Goal: Task Accomplishment & Management: Use online tool/utility

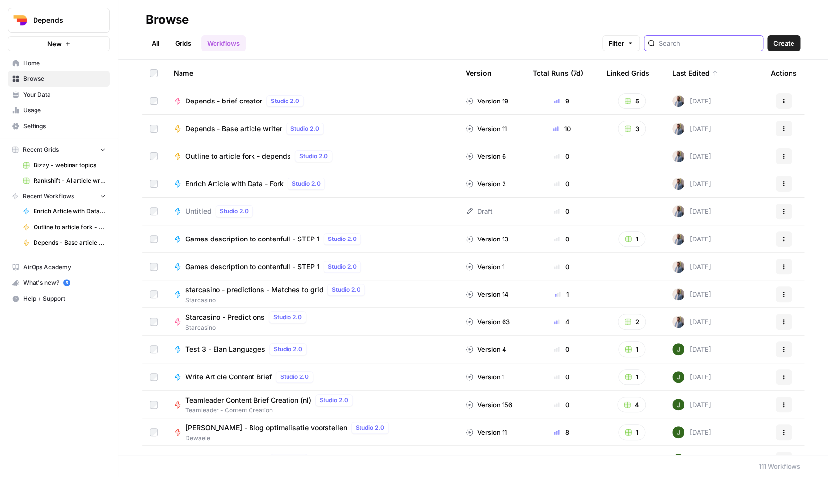
click at [686, 45] on input "search" at bounding box center [709, 43] width 100 height 10
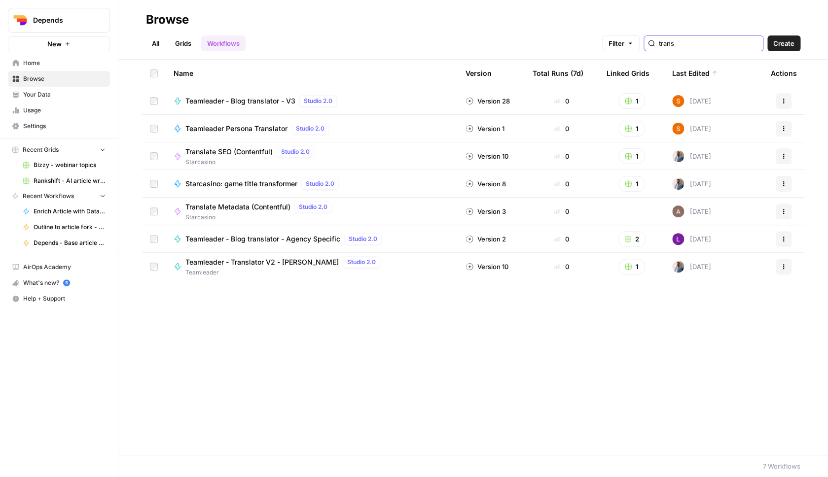
type input "trans"
click at [192, 48] on link "Grids" at bounding box center [183, 43] width 28 height 16
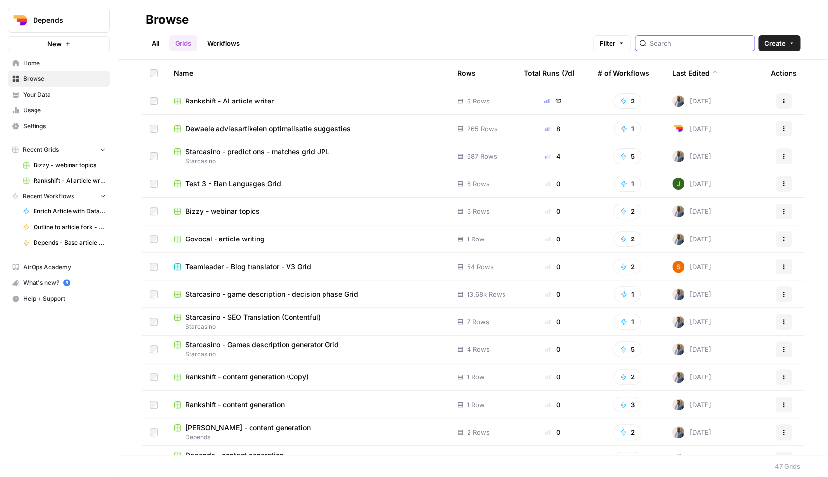
click at [684, 46] on input "search" at bounding box center [700, 43] width 100 height 10
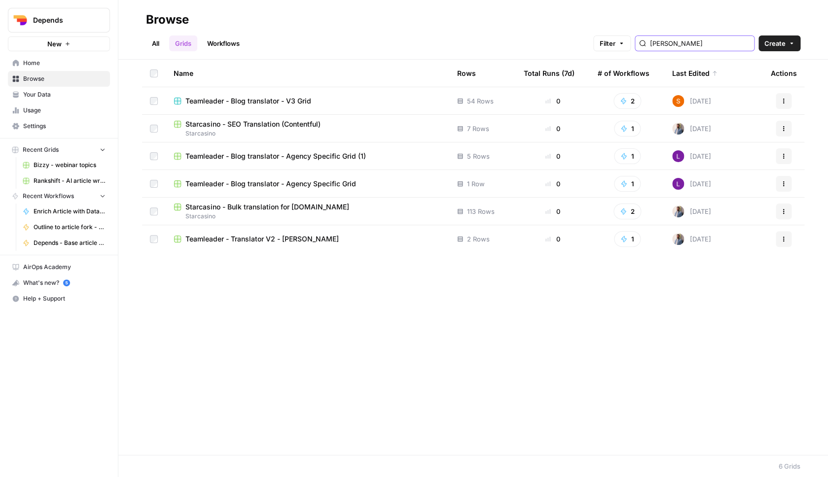
type input "tran"
click at [302, 106] on td "Teamleader - Blog translator - V3 Grid" at bounding box center [307, 100] width 283 height 27
click at [301, 105] on span "Teamleader - Blog translator - V3 Grid" at bounding box center [248, 101] width 126 height 10
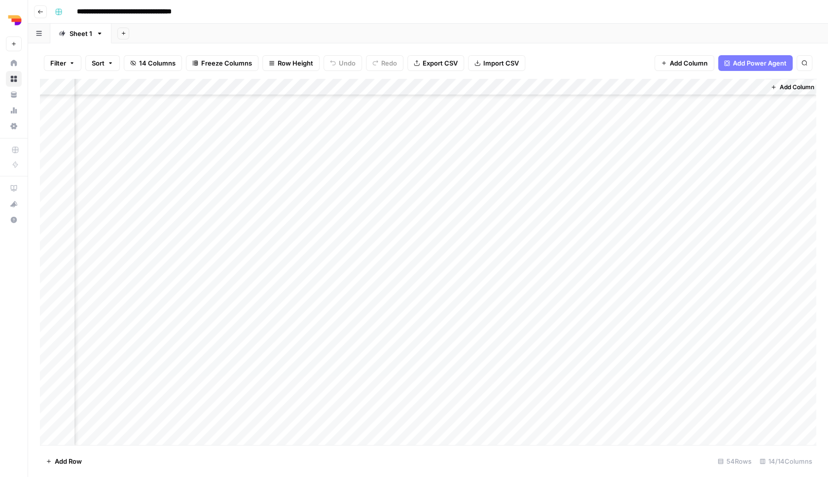
scroll to position [115, 667]
click at [750, 203] on div "Add Column" at bounding box center [428, 263] width 776 height 368
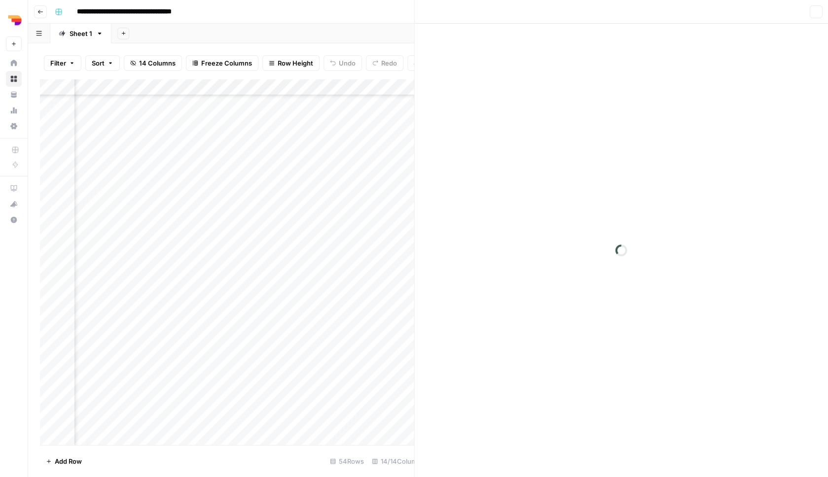
scroll to position [115, 658]
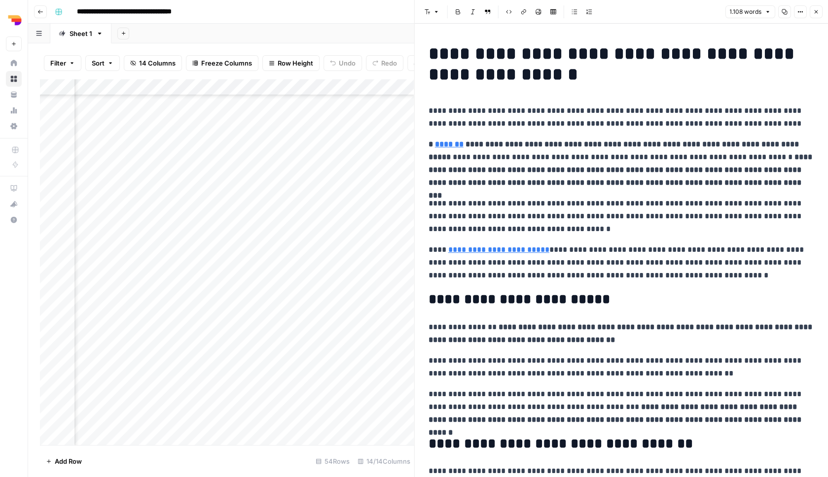
click at [815, 10] on icon "button" at bounding box center [815, 12] width 6 height 6
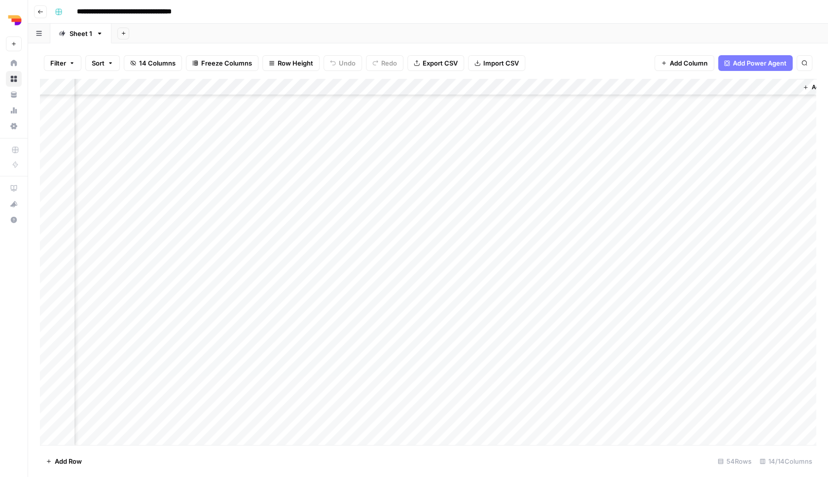
scroll to position [569, 667]
type input "*****"
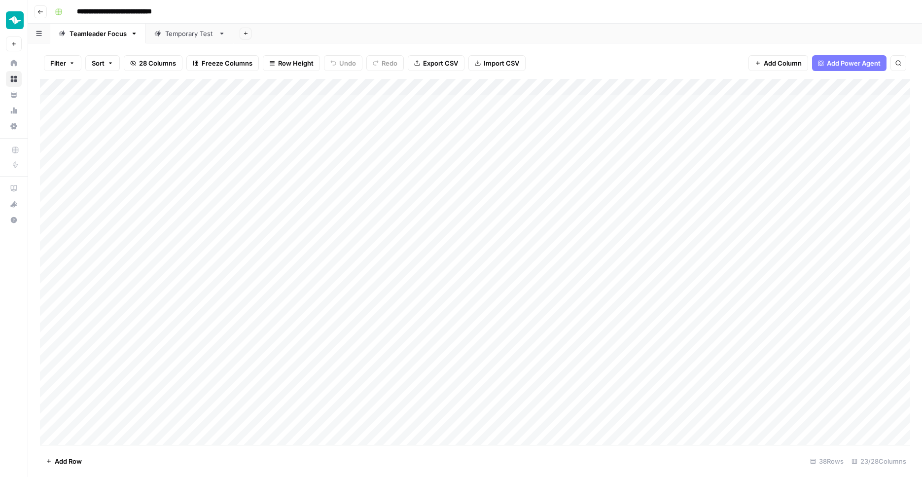
click at [349, 5] on div "**********" at bounding box center [481, 12] width 861 height 16
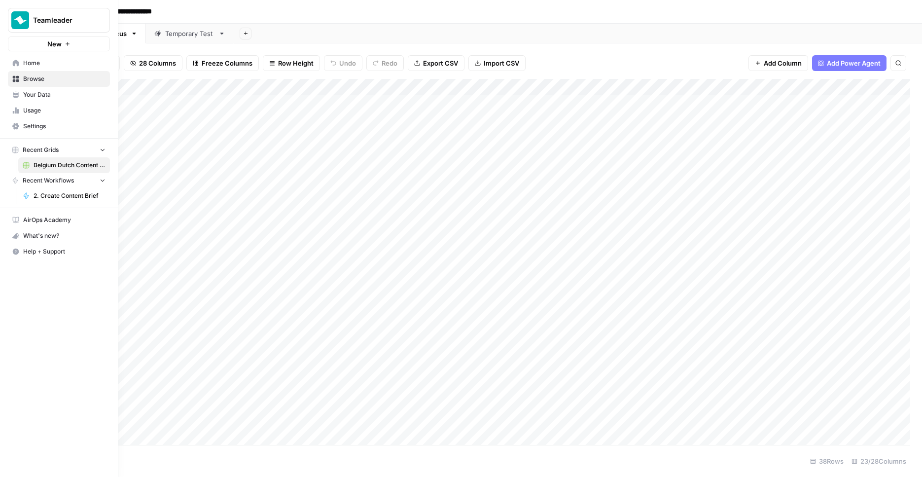
click at [23, 67] on link "Home" at bounding box center [59, 63] width 102 height 16
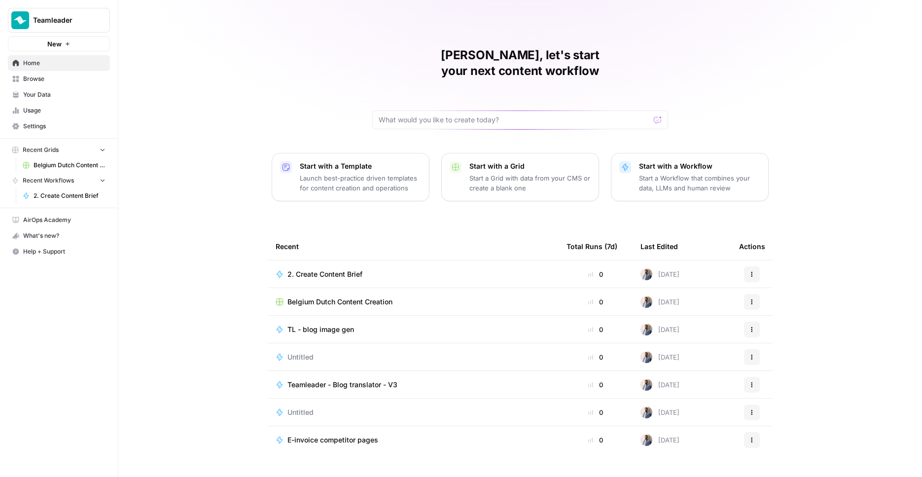
click at [702, 173] on p "Start a Workflow that combines your data, LLMs and human review" at bounding box center [699, 183] width 121 height 20
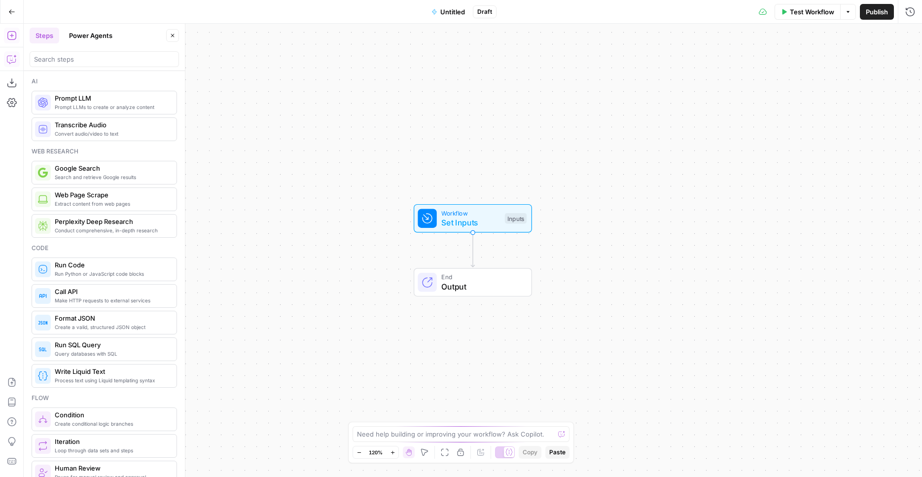
click at [10, 57] on icon "button" at bounding box center [12, 59] width 10 height 10
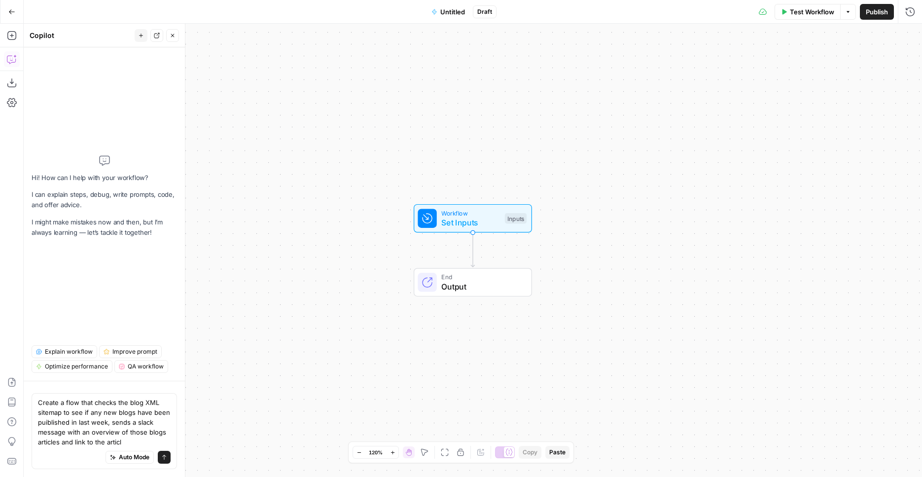
type textarea "Create a flow that checks the blog XML sitemap to see if any new blogs have bee…"
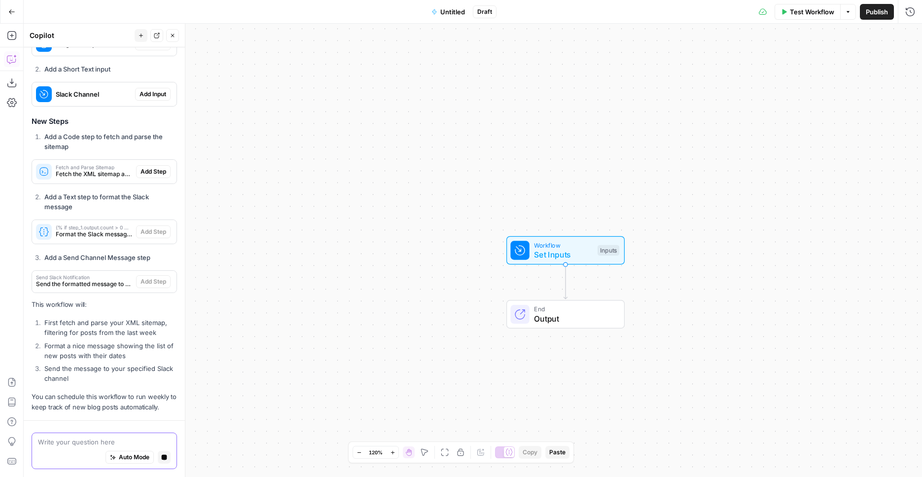
scroll to position [352, 0]
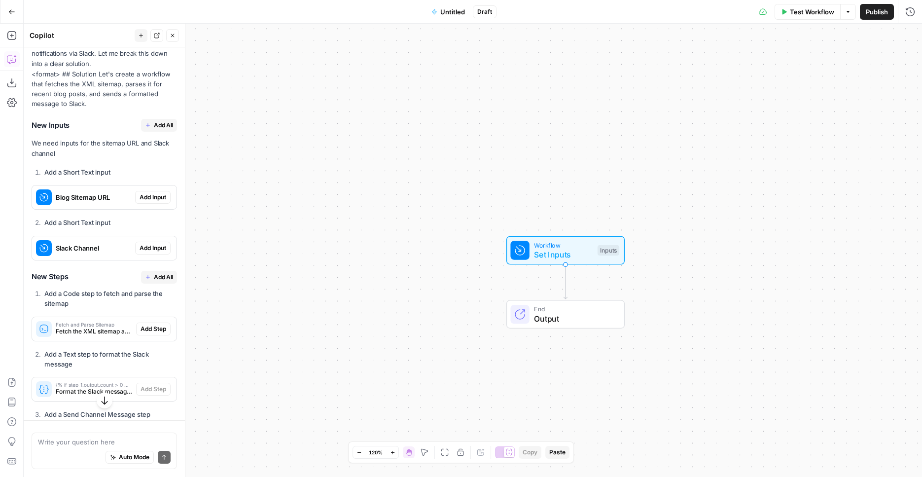
click at [159, 126] on span "Add All" at bounding box center [163, 125] width 19 height 9
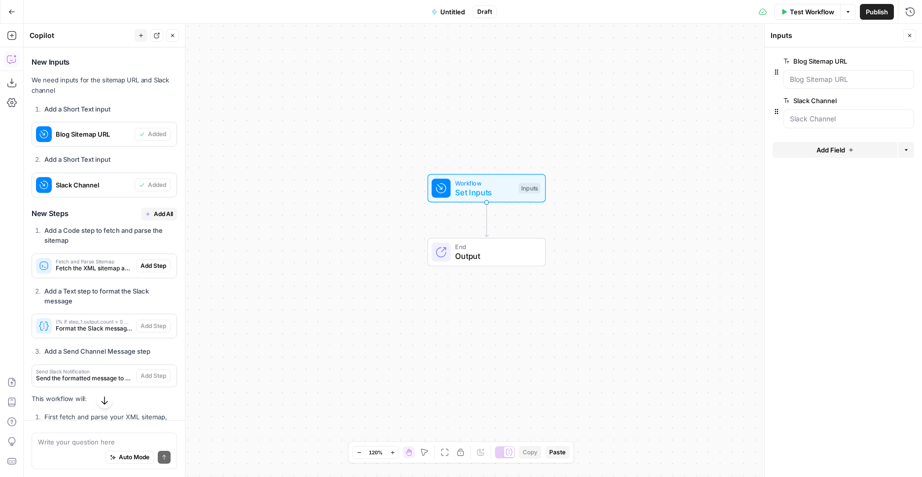
click at [155, 267] on span "Add Step" at bounding box center [153, 265] width 26 height 9
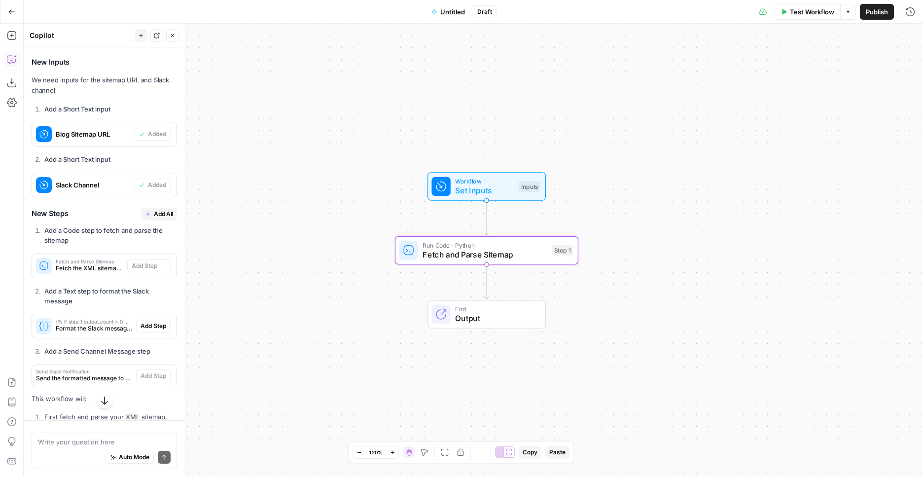
type textarea "Fetch and Parse Sitemap"
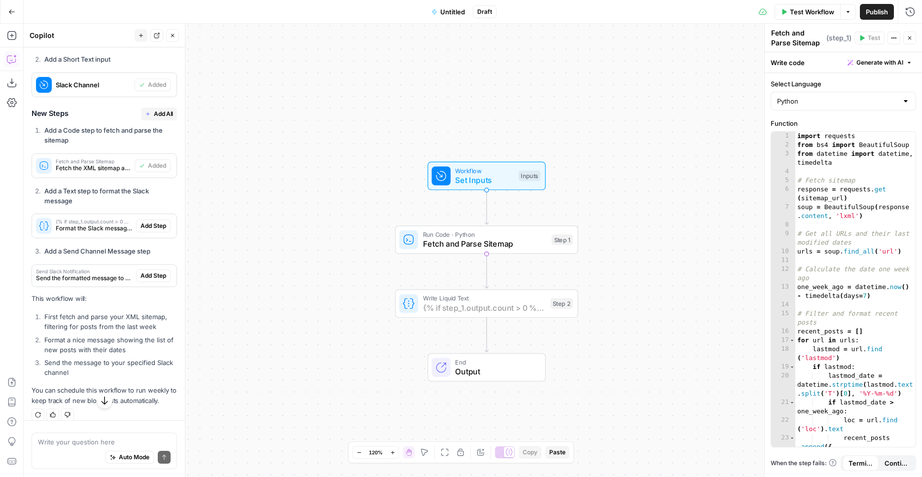
click at [152, 225] on span "Add Step" at bounding box center [153, 225] width 26 height 9
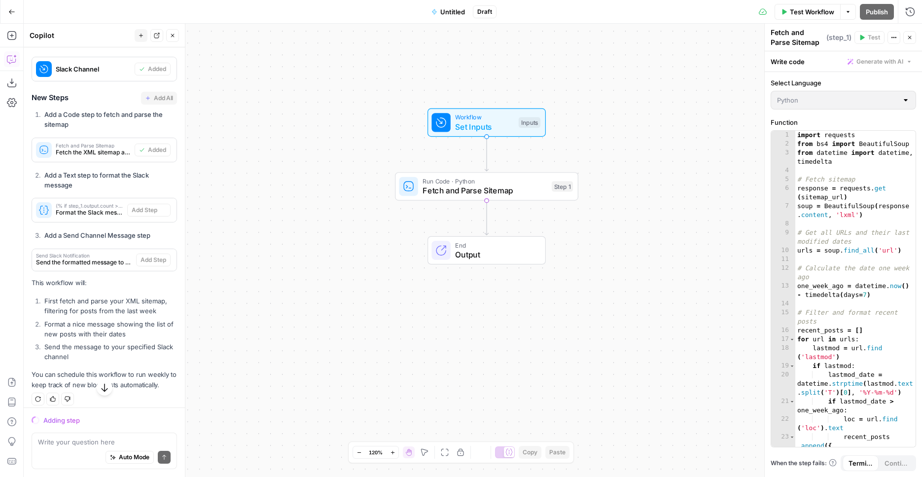
scroll to position [343, 0]
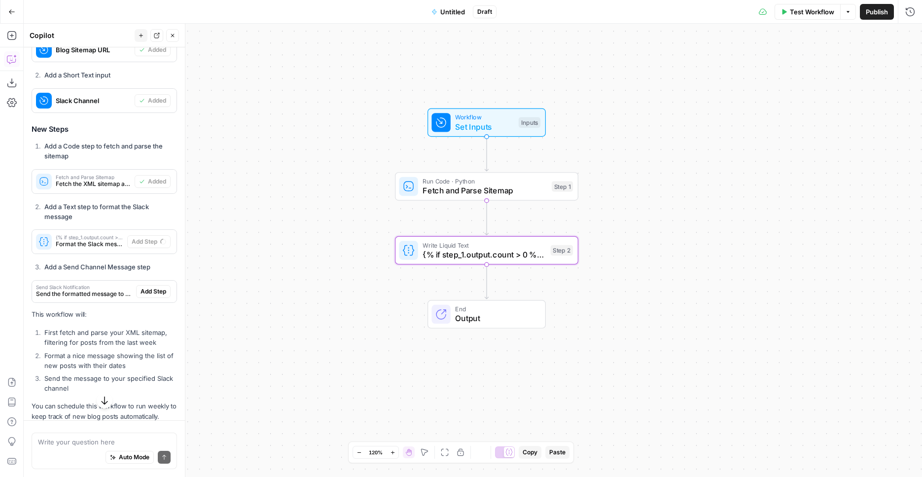
type textarea "{% if step_1.output.count > 0 %} :newspaper: *New Blog Posts from the Last Week…"
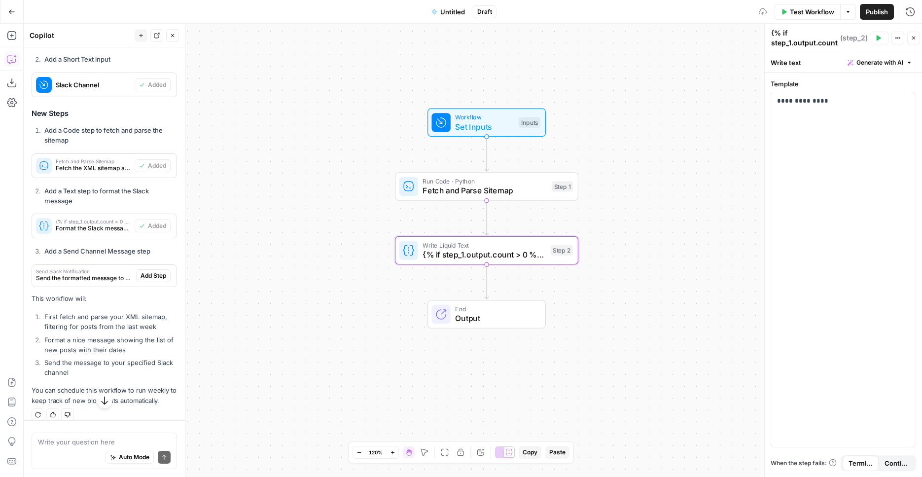
click at [155, 274] on span "Add Step" at bounding box center [153, 275] width 26 height 9
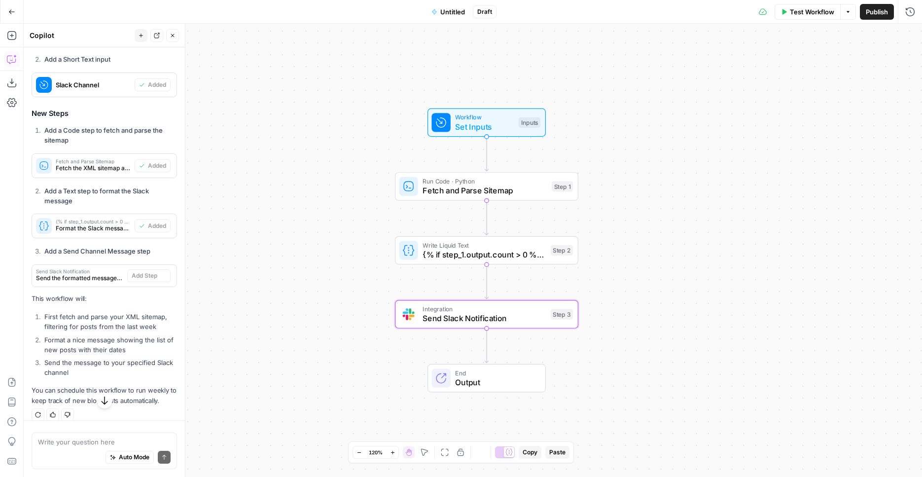
type textarea "Send Slack Notification"
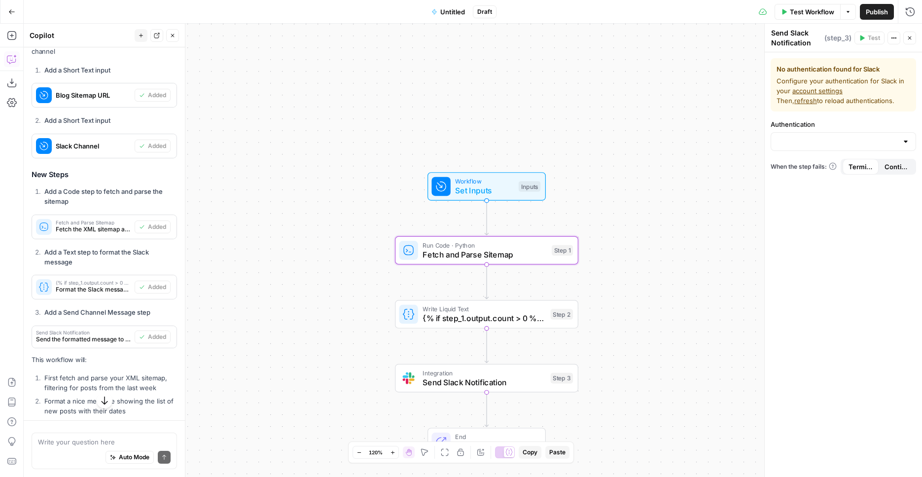
scroll to position [282, 0]
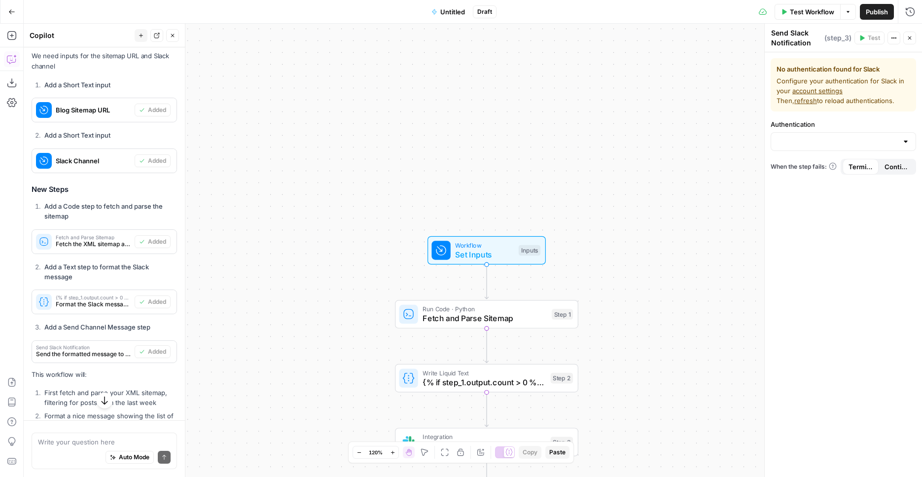
click at [506, 245] on span "Workflow" at bounding box center [484, 244] width 59 height 9
click at [795, 145] on input "Authentication" at bounding box center [837, 142] width 121 height 10
click at [807, 170] on span "﹢ Create New" at bounding box center [841, 166] width 125 height 10
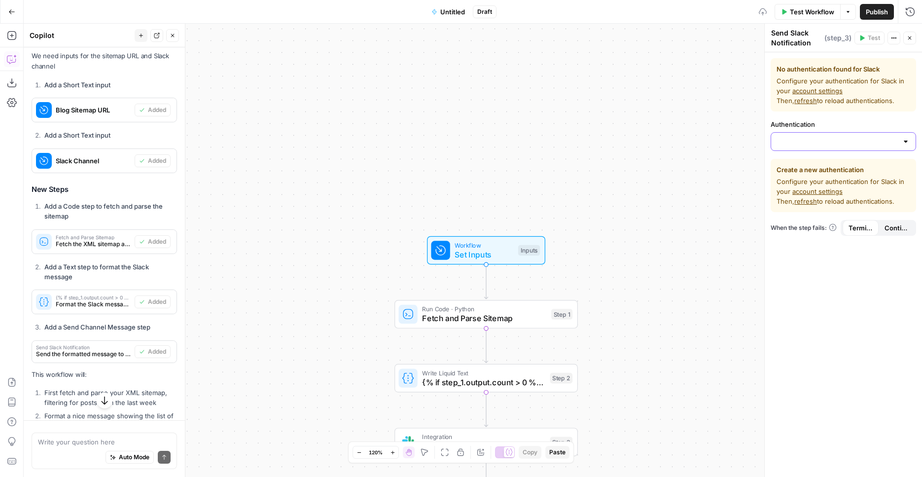
click at [845, 141] on input "Authentication" at bounding box center [837, 142] width 121 height 10
click at [827, 192] on link "account settings" at bounding box center [817, 191] width 50 height 8
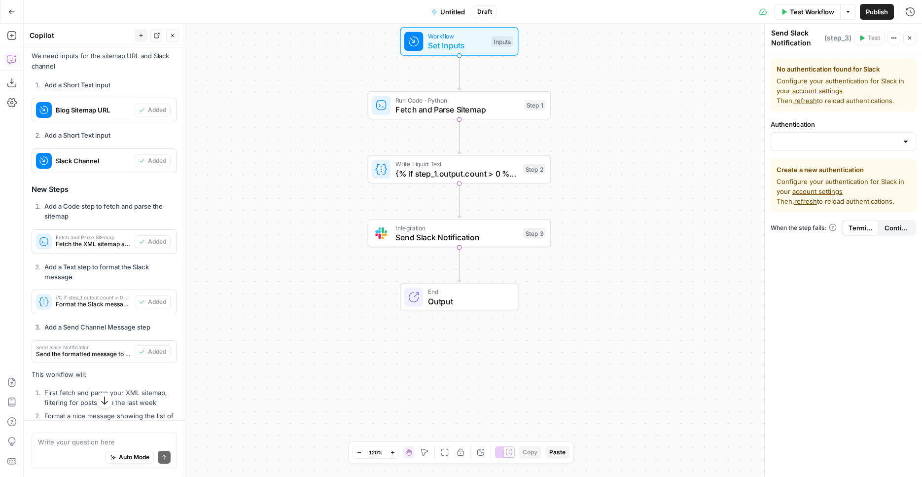
drag, startPoint x: 613, startPoint y: 230, endPoint x: 547, endPoint y: 235, distance: 66.2
click at [549, 235] on div "Workflow Set Inputs Inputs Run Code · Python Fetch and Parse Sitemap Step 1 Wri…" at bounding box center [473, 250] width 898 height 453
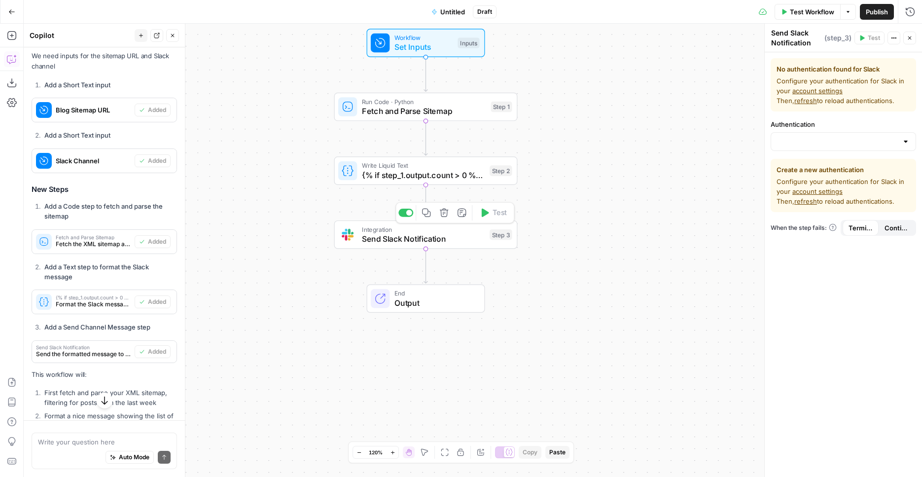
click at [442, 237] on span "Send Slack Notification" at bounding box center [423, 239] width 123 height 12
click at [445, 213] on icon "button" at bounding box center [444, 213] width 8 height 8
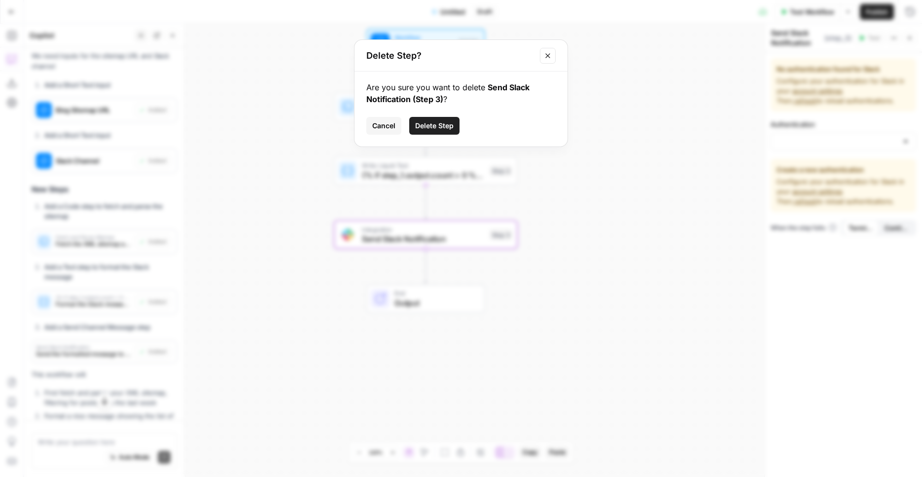
click at [428, 117] on button "Delete Step" at bounding box center [434, 126] width 50 height 18
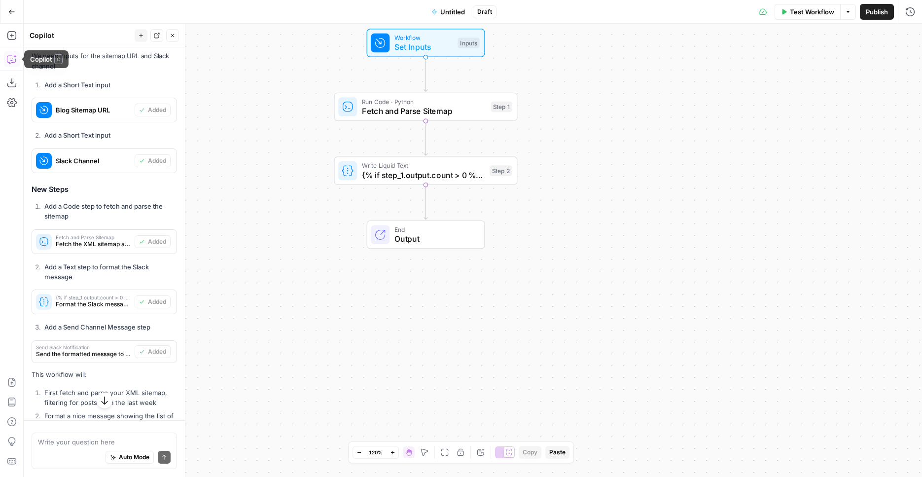
click at [12, 24] on div "Add Steps Copilot Download as JSON Settings Import JSON AirOps Academy Help Giv…" at bounding box center [12, 250] width 24 height 453
click at [14, 36] on icon "button" at bounding box center [12, 36] width 10 height 10
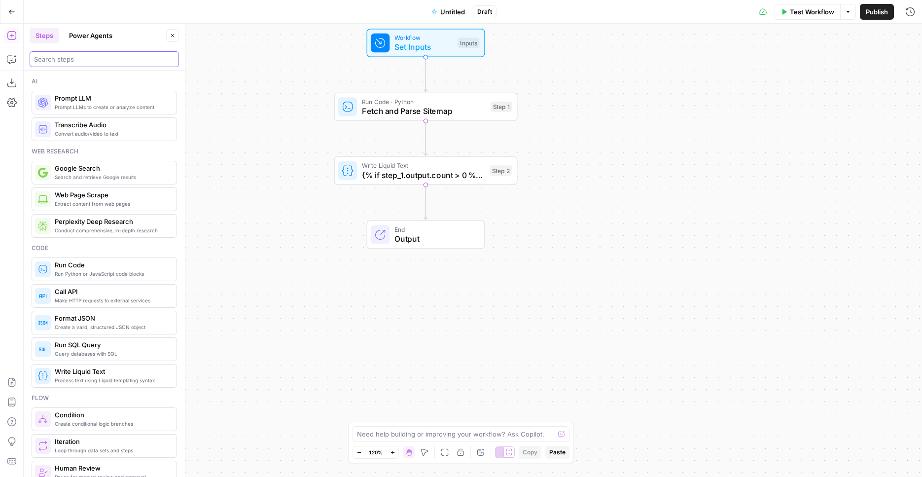
click at [96, 54] on input "search" at bounding box center [104, 59] width 140 height 10
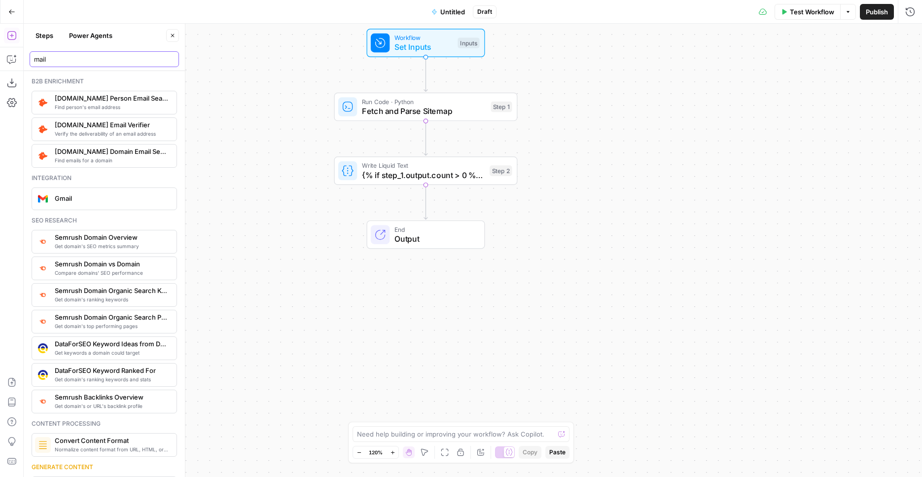
type input "mail"
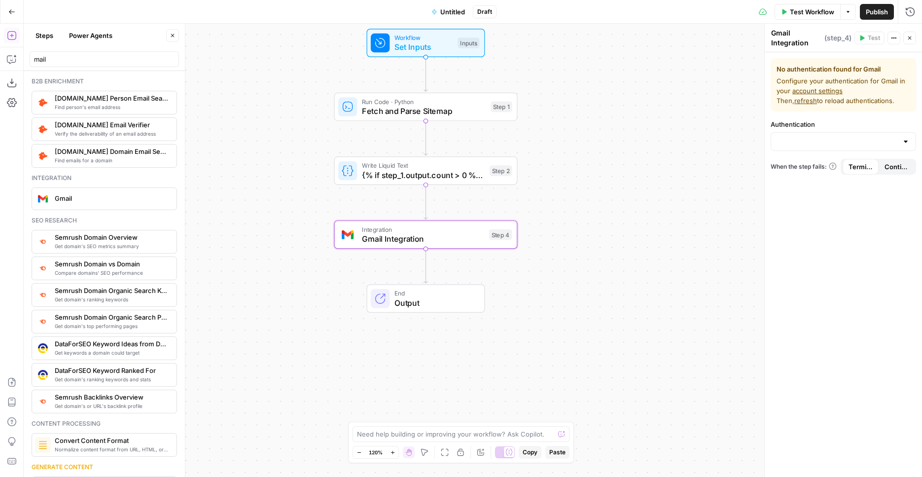
scroll to position [72, 0]
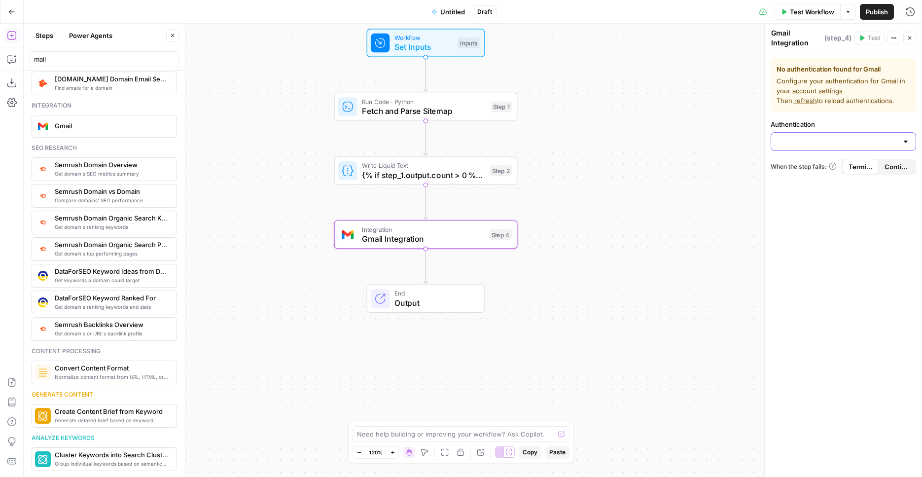
click at [815, 142] on input "Authentication" at bounding box center [837, 142] width 121 height 10
click at [817, 166] on span "﹢ Create New" at bounding box center [841, 166] width 125 height 10
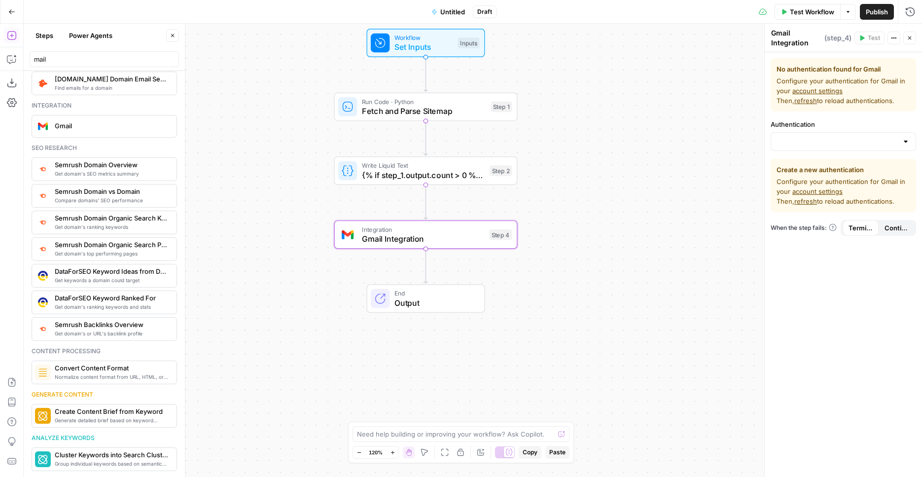
click at [812, 191] on link "account settings" at bounding box center [817, 191] width 50 height 8
click at [656, 233] on div "Workflow Set Inputs Inputs Run Code · Python Fetch and Parse Sitemap Step 1 Wri…" at bounding box center [473, 250] width 898 height 453
click at [471, 240] on span "Gmail Integration" at bounding box center [423, 239] width 122 height 12
click at [882, 152] on div "No authentication found for Gmail Configure your authentication for Gmail in yo…" at bounding box center [843, 264] width 157 height 424
click at [821, 138] on input "Authentication" at bounding box center [837, 142] width 121 height 10
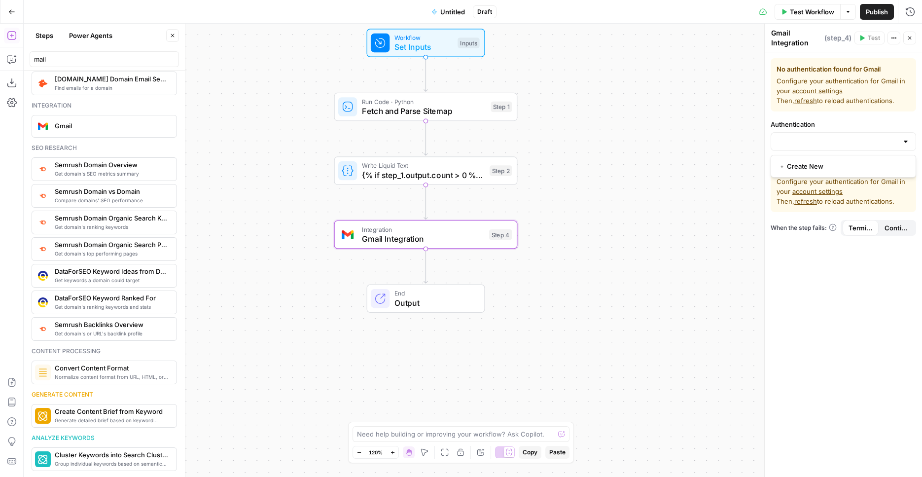
click at [713, 165] on div "Workflow Set Inputs Inputs Run Code · Python Fetch and Parse Sitemap Step 1 Wri…" at bounding box center [473, 250] width 898 height 453
click at [804, 202] on span "refresh" at bounding box center [805, 201] width 23 height 8
click at [816, 146] on div at bounding box center [842, 141] width 145 height 19
click at [389, 114] on span "Fetch and Parse Sitemap" at bounding box center [424, 111] width 124 height 12
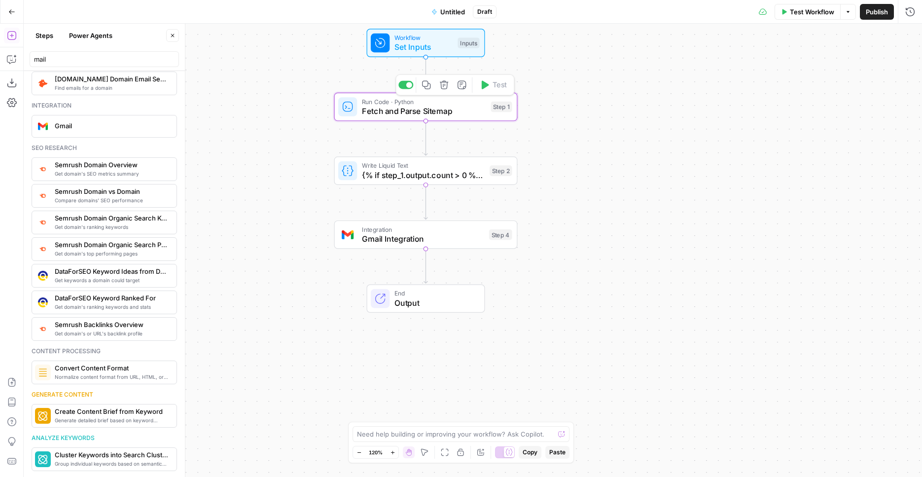
type textarea "Fetch and Parse Sitemap"
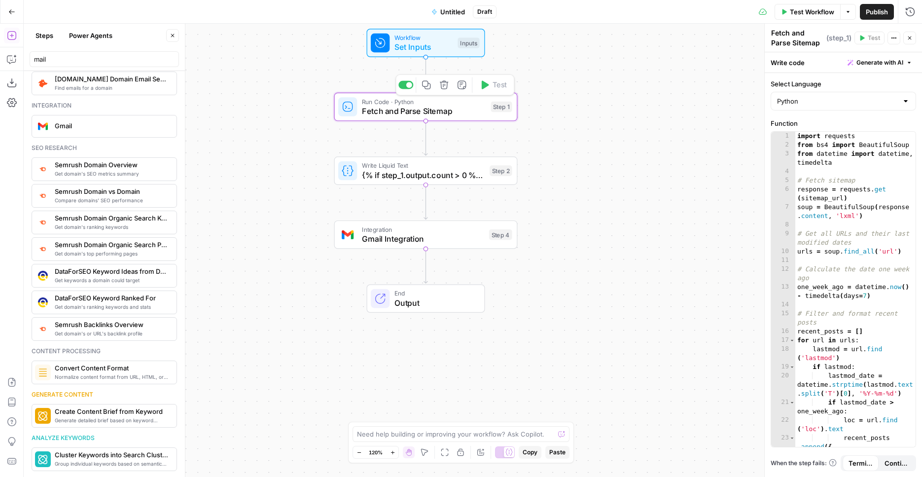
click at [449, 176] on span "{% if step_1.output.count > 0 %} :newspaper: *New Blog Posts from the Last Week…" at bounding box center [423, 175] width 123 height 12
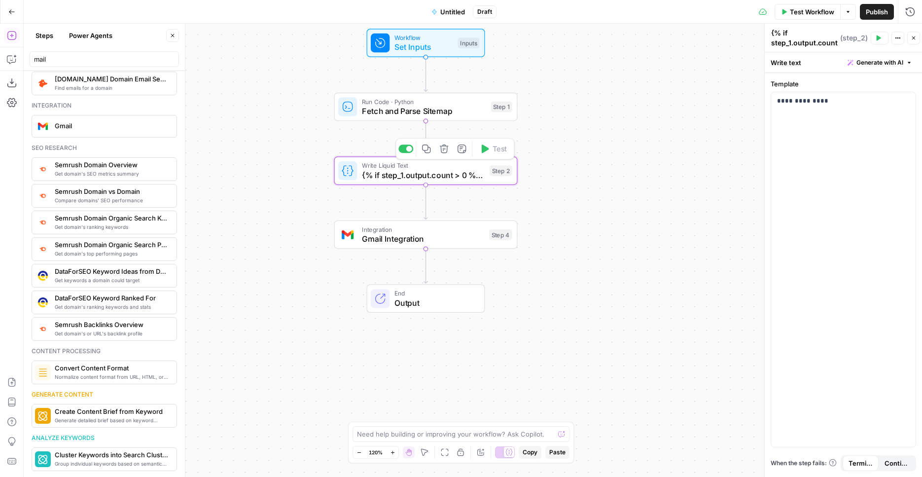
click at [466, 103] on span "Run Code · Python" at bounding box center [424, 101] width 124 height 9
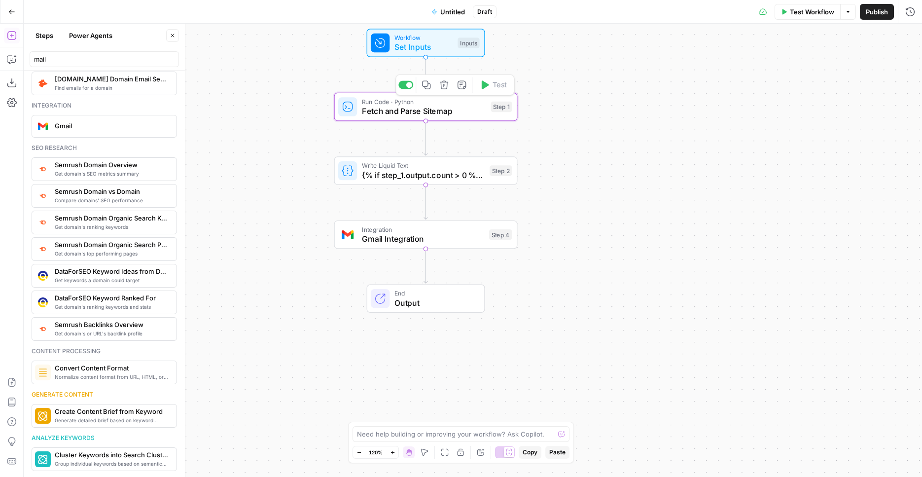
type textarea "Fetch and Parse Sitemap"
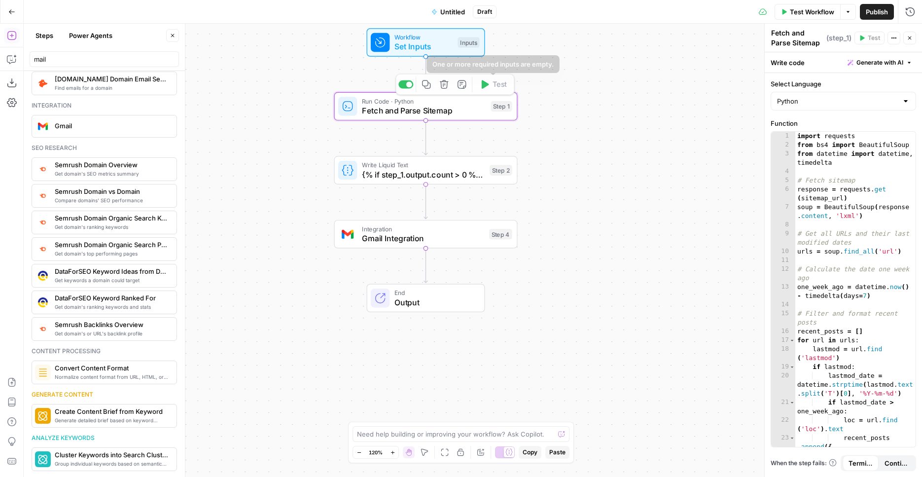
click at [435, 49] on span "Set Inputs" at bounding box center [423, 46] width 59 height 12
click at [788, 9] on button "Test Workflow" at bounding box center [807, 12] width 66 height 16
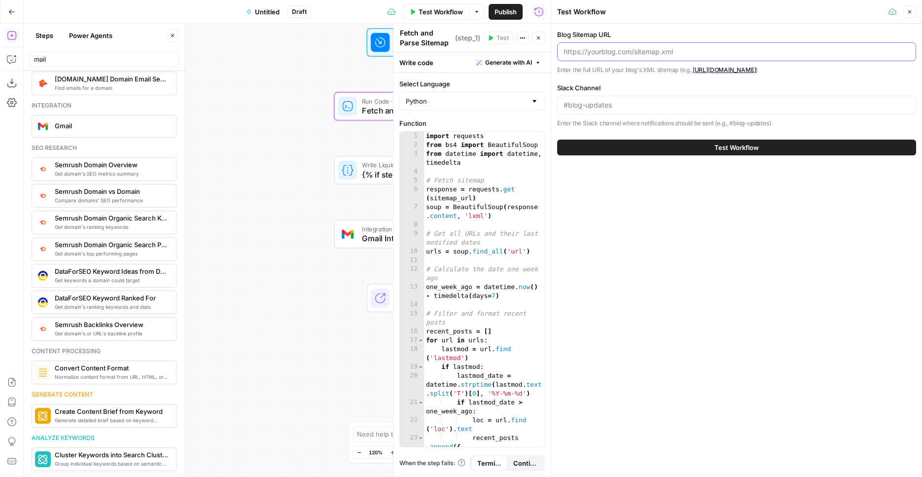
click at [643, 54] on input "Blog Sitemap URL" at bounding box center [736, 52] width 346 height 10
paste input "https://www.teamleader.eu/nl-be/sitemaps-1-section-blog-8-sitemap.xml"
type input "https://www.teamleader.eu/nl-be/sitemaps-1-section-blog-8-sitemap.xml"
click at [620, 102] on input "Slack Channel" at bounding box center [736, 105] width 346 height 10
type input "1blo"
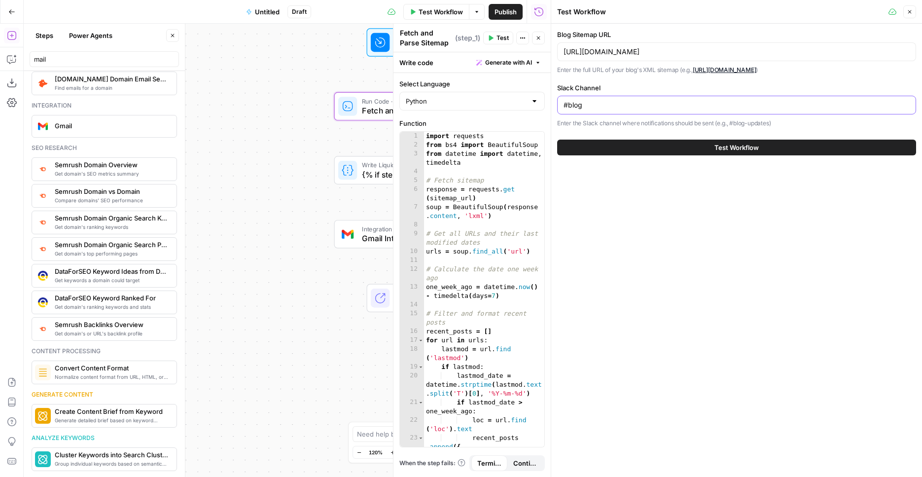
type input "#blog"
click at [748, 146] on span "Test Workflow" at bounding box center [736, 147] width 44 height 10
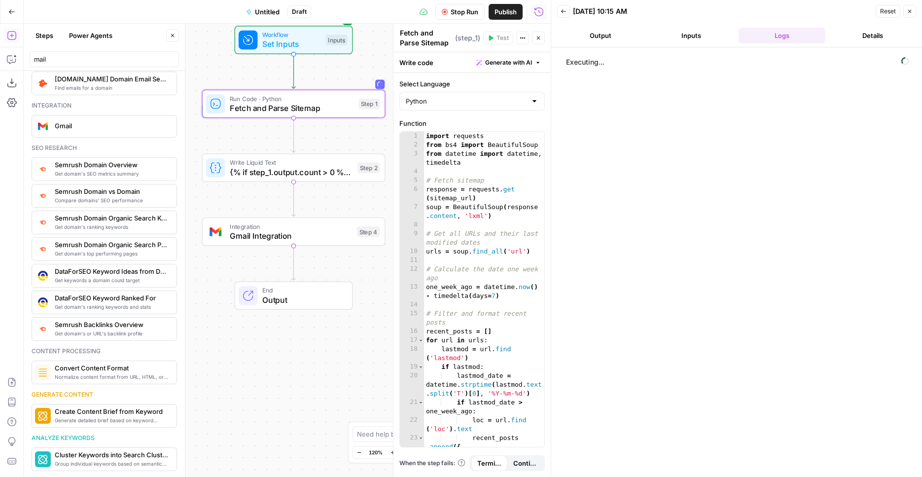
drag, startPoint x: 324, startPoint y: 145, endPoint x: 192, endPoint y: 144, distance: 132.1
click at [192, 144] on div "Workflow Set Inputs Inputs Run Code · Python Fetch and Parse Sitemap Step 1 Wri…" at bounding box center [287, 250] width 527 height 453
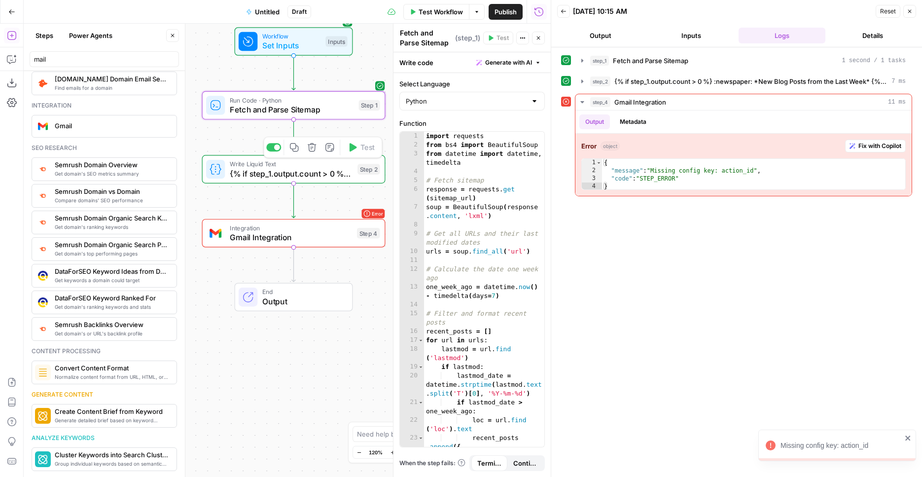
click at [339, 174] on span "{% if step_1.output.count > 0 %} :newspaper: *New Blog Posts from the Last Week…" at bounding box center [291, 174] width 123 height 12
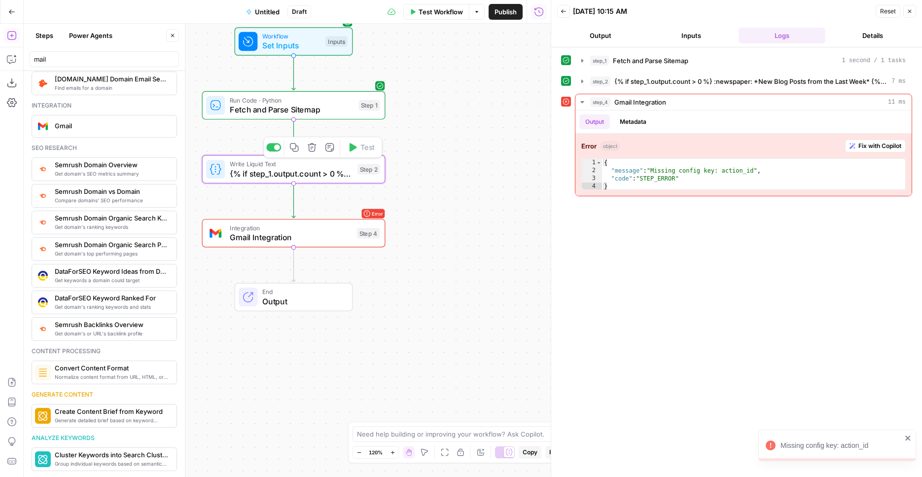
type textarea "{% if step_1.output.count > 0 %} :newspaper: *New Blog Posts from the Last Week…"
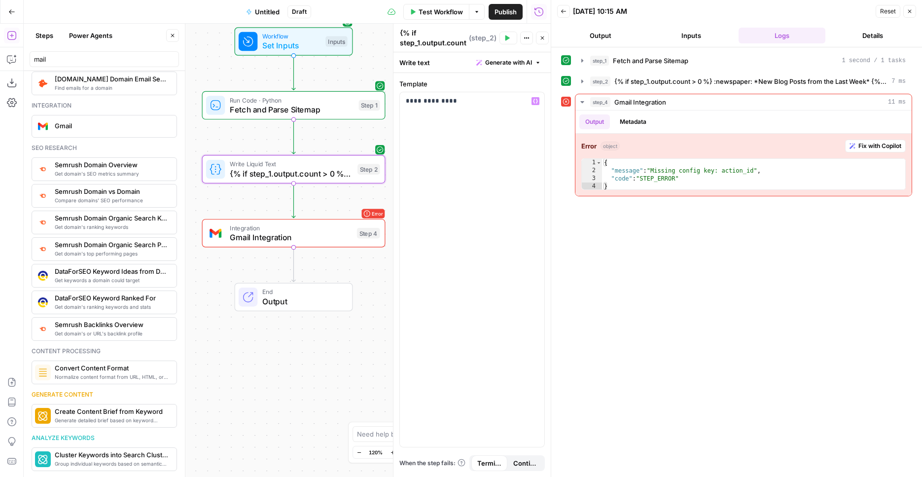
click at [344, 379] on div "Workflow Set Inputs Inputs Run Code · Python Fetch and Parse Sitemap Step 1 Wri…" at bounding box center [287, 250] width 527 height 453
click at [912, 8] on button "Close" at bounding box center [909, 11] width 13 height 13
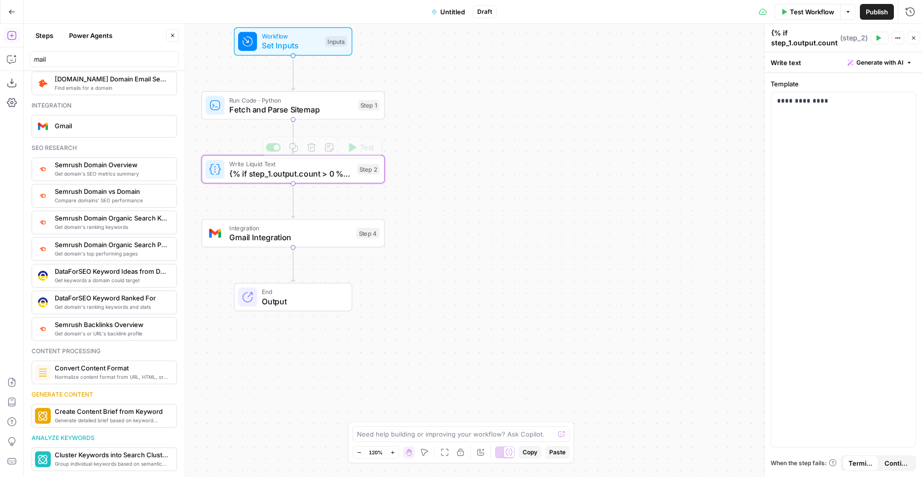
click at [322, 117] on div "Run Code · Python Fetch and Parse Sitemap Step 1" at bounding box center [293, 105] width 183 height 29
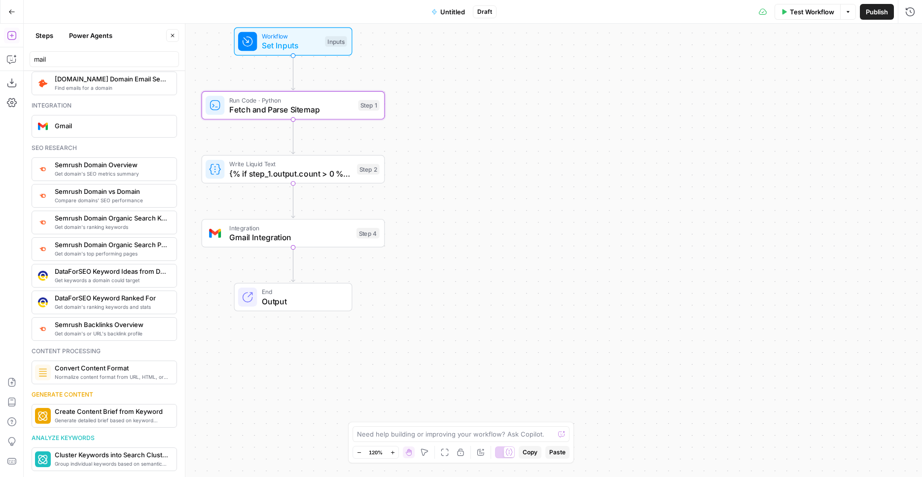
type textarea "Fetch and Parse Sitemap"
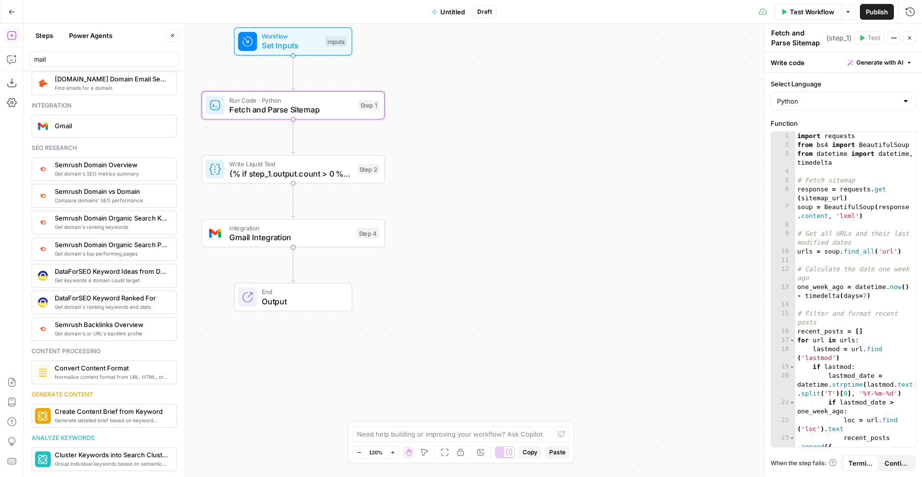
click at [786, 9] on button "Test Workflow" at bounding box center [807, 12] width 66 height 16
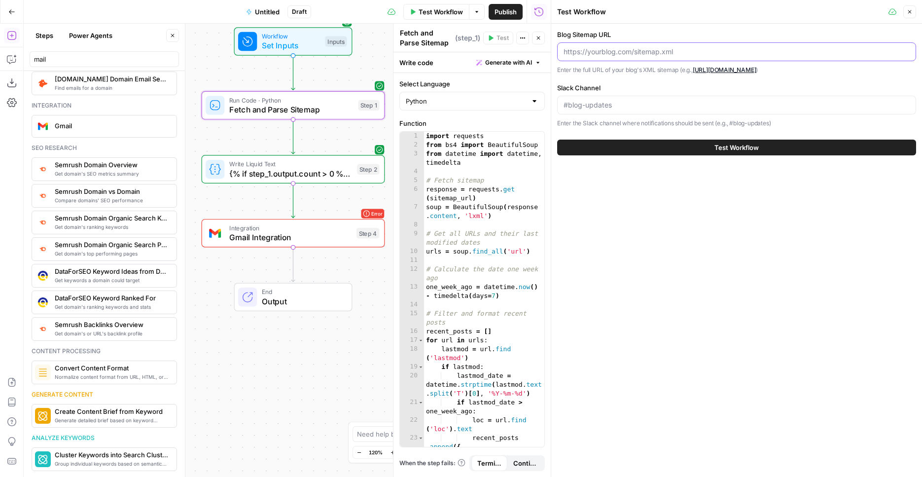
click at [634, 49] on input "Blog Sitemap URL" at bounding box center [736, 52] width 346 height 10
paste input "https://www.teamleader.eu/nl-be/sitemaps-1-section-blog-8-sitemap.xml"
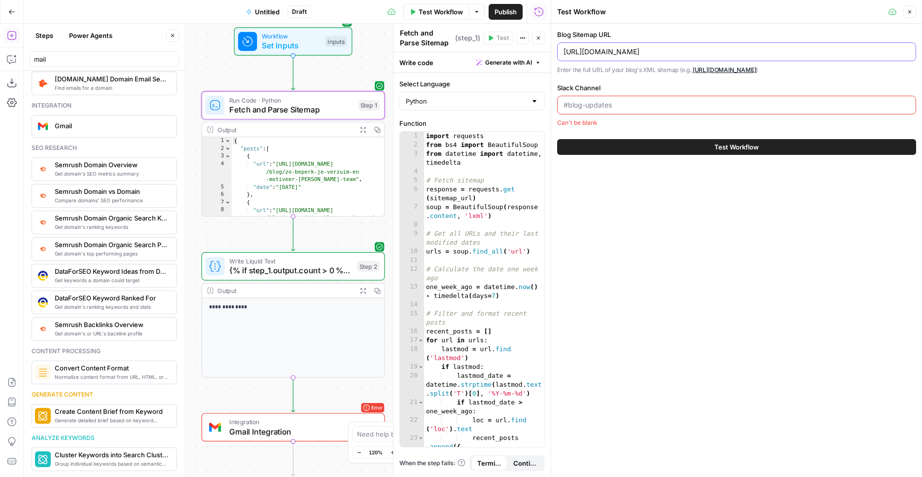
type input "https://www.teamleader.eu/nl-be/sitemaps-1-section-blog-8-sitemap.xml"
click at [913, 14] on button "Close" at bounding box center [909, 11] width 13 height 13
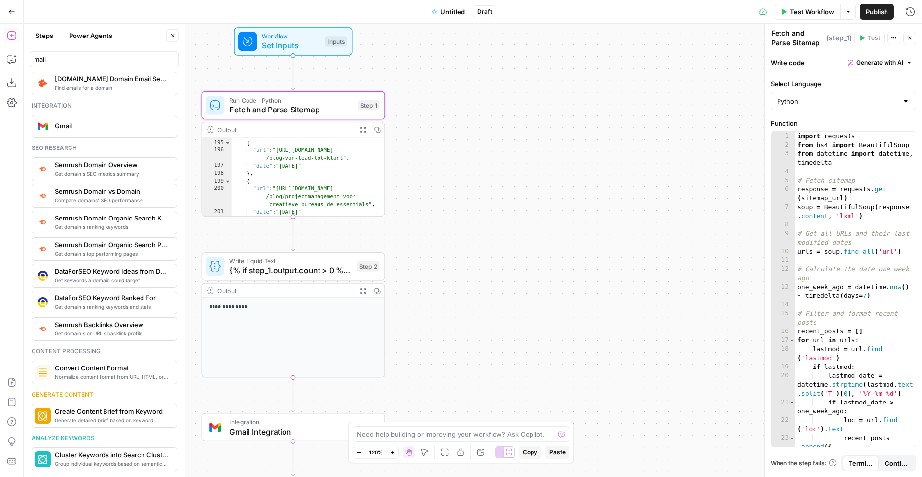
scroll to position [1703, 0]
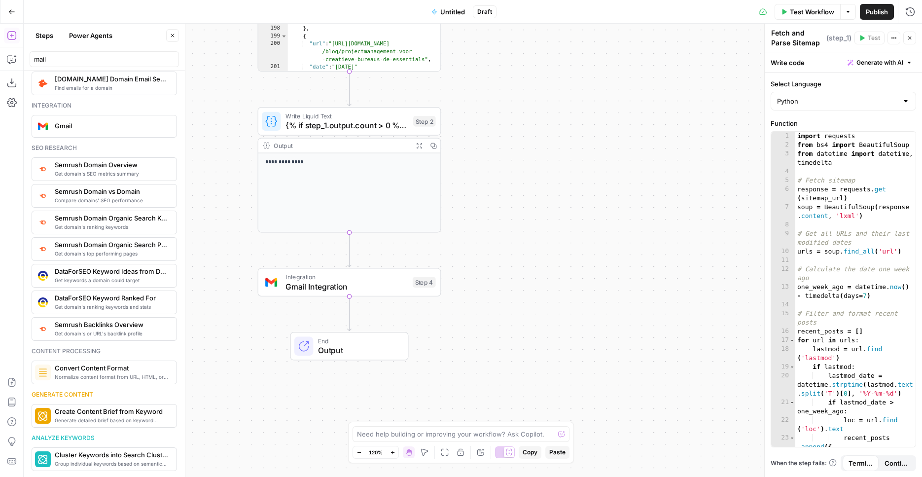
drag, startPoint x: 423, startPoint y: 269, endPoint x: 479, endPoint y: 124, distance: 155.4
click at [479, 124] on div "Workflow Set Inputs Inputs Run Code · Python Fetch and Parse Sitemap Step 1 Out…" at bounding box center [473, 250] width 898 height 453
click at [349, 280] on span "Gmail Integration" at bounding box center [346, 286] width 122 height 12
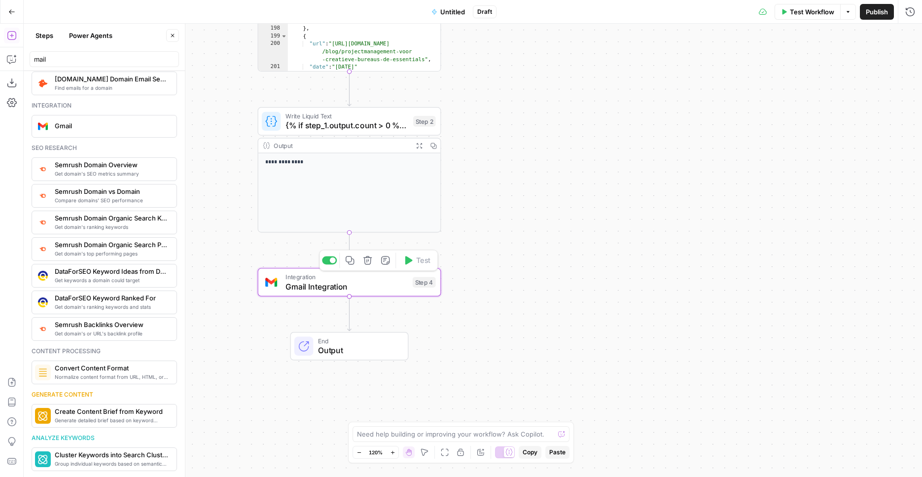
type textarea "Gmail Integration"
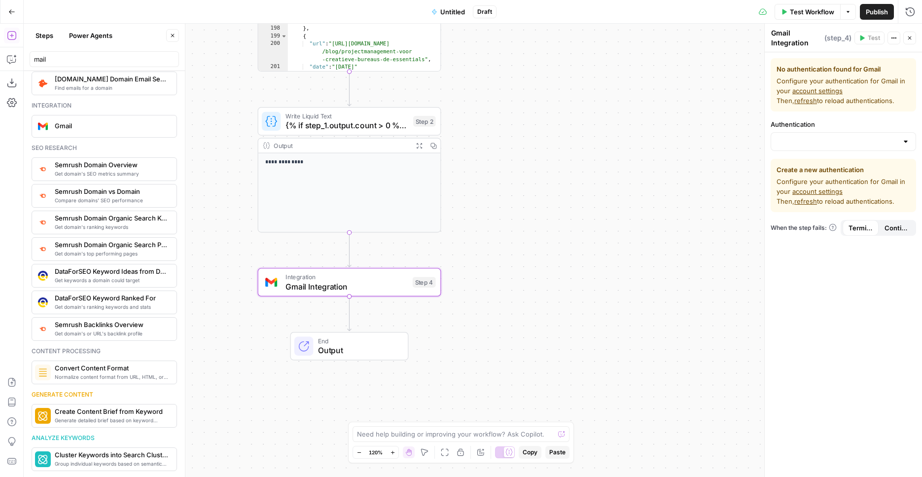
click at [806, 136] on div at bounding box center [842, 141] width 145 height 19
click at [807, 99] on span "refresh" at bounding box center [805, 101] width 23 height 8
click at [809, 141] on input "Authentication" at bounding box center [837, 142] width 121 height 10
click at [552, 181] on div "Workflow Set Inputs Inputs Run Code · Python Fetch and Parse Sitemap Step 1 Out…" at bounding box center [473, 250] width 898 height 453
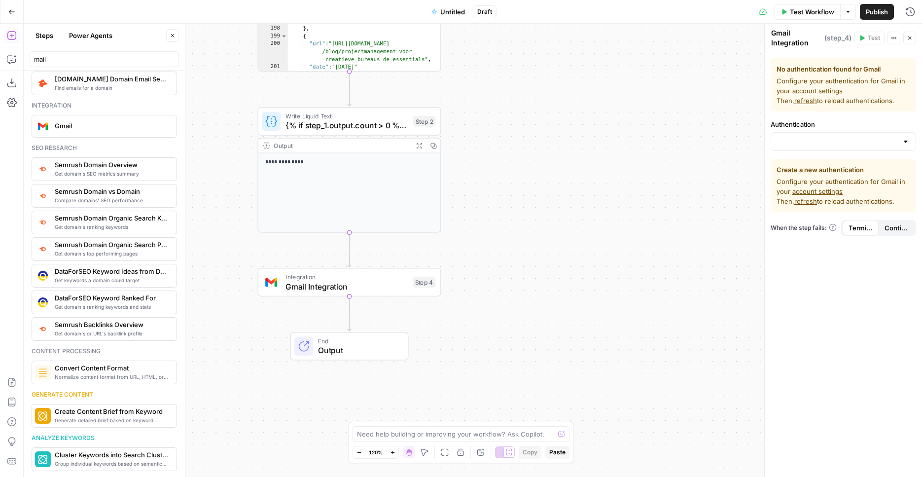
click at [440, 10] on button "Untitled" at bounding box center [447, 12] width 45 height 16
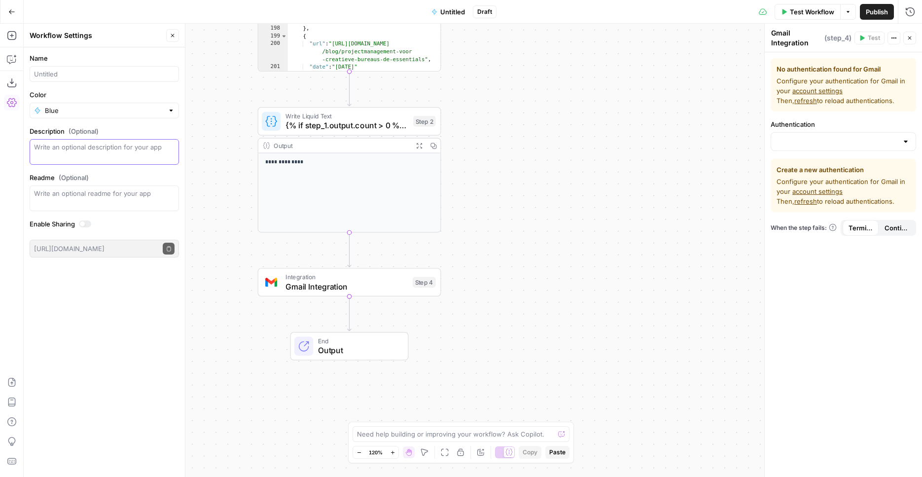
click at [77, 147] on textarea "Description (Optional)" at bounding box center [104, 152] width 140 height 20
click at [44, 76] on input "Name" at bounding box center [104, 74] width 140 height 10
type input "Check sitemap for new content"
click at [871, 11] on span "Publish" at bounding box center [877, 12] width 22 height 10
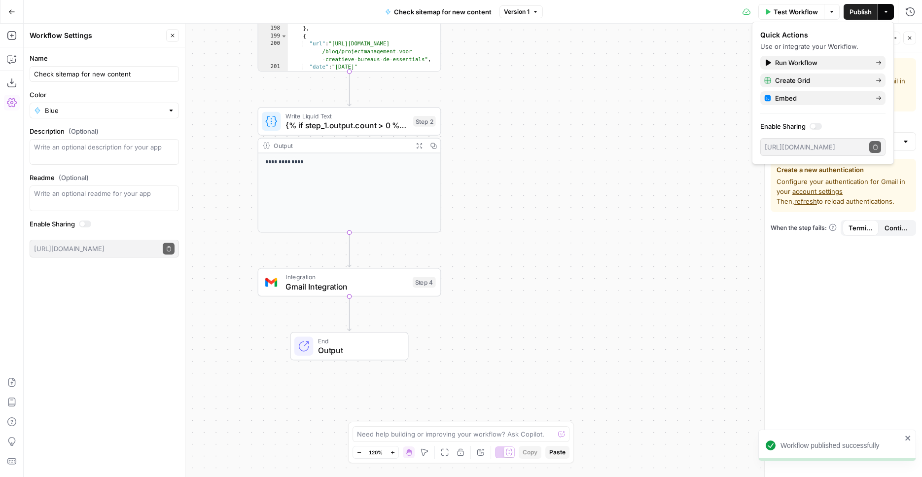
click at [528, 224] on div "Workflow Set Inputs Inputs Run Code · Python Fetch and Parse Sitemap Step 1 Out…" at bounding box center [473, 250] width 898 height 453
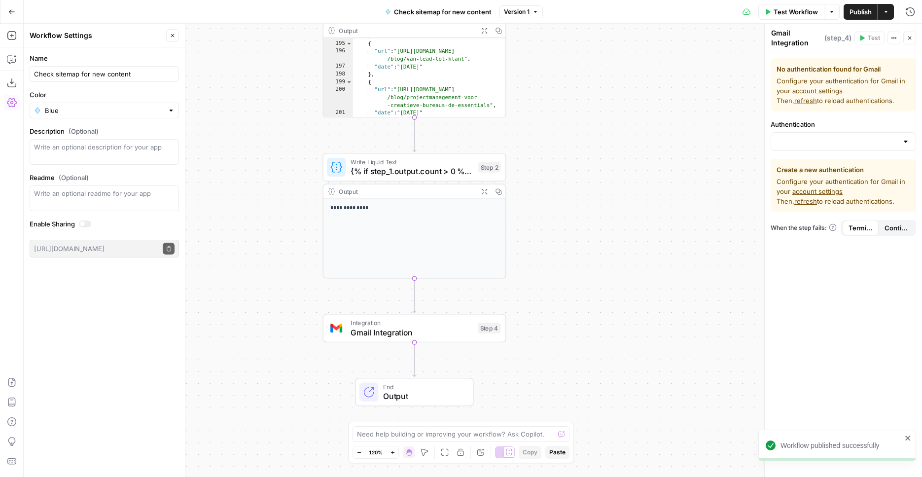
drag, startPoint x: 526, startPoint y: 212, endPoint x: 586, endPoint y: 245, distance: 68.0
click at [586, 245] on div "Workflow Set Inputs Inputs Run Code · Python Fetch and Parse Sitemap Step 1 Out…" at bounding box center [473, 250] width 898 height 453
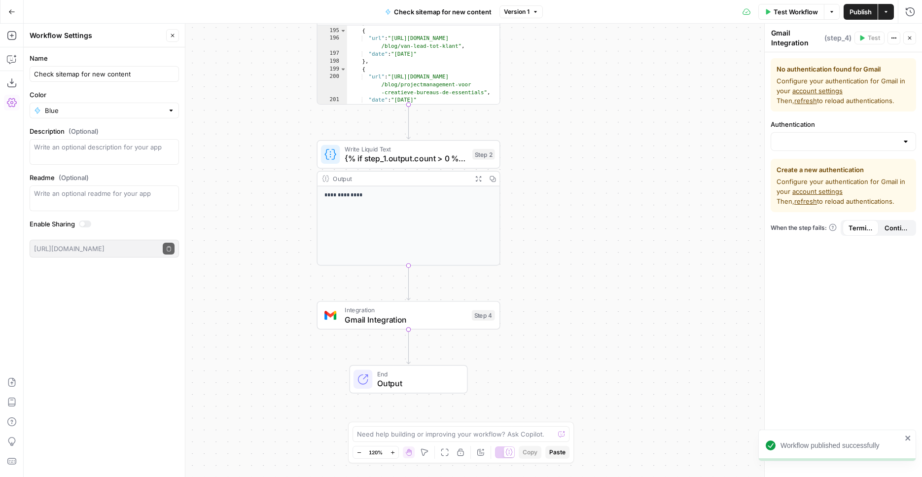
click at [455, 311] on span "Integration" at bounding box center [406, 309] width 122 height 9
click at [6, 37] on button "Add Steps" at bounding box center [12, 36] width 16 height 16
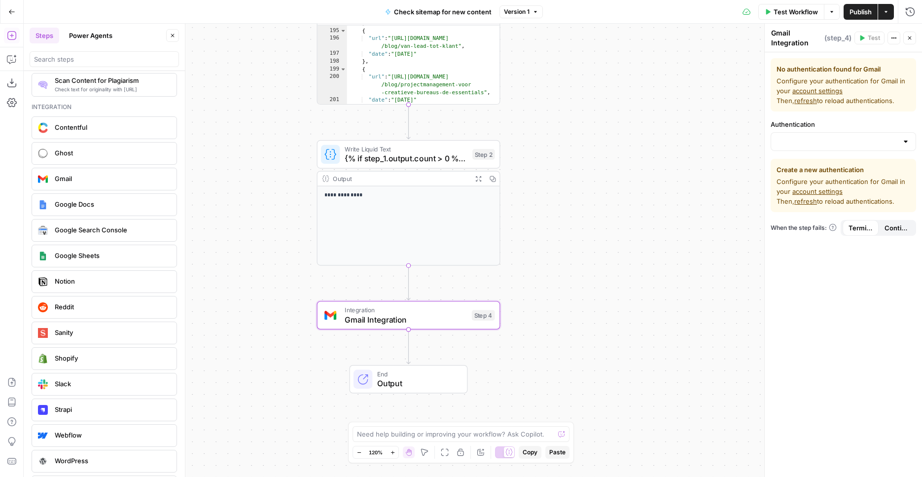
scroll to position [1743, 0]
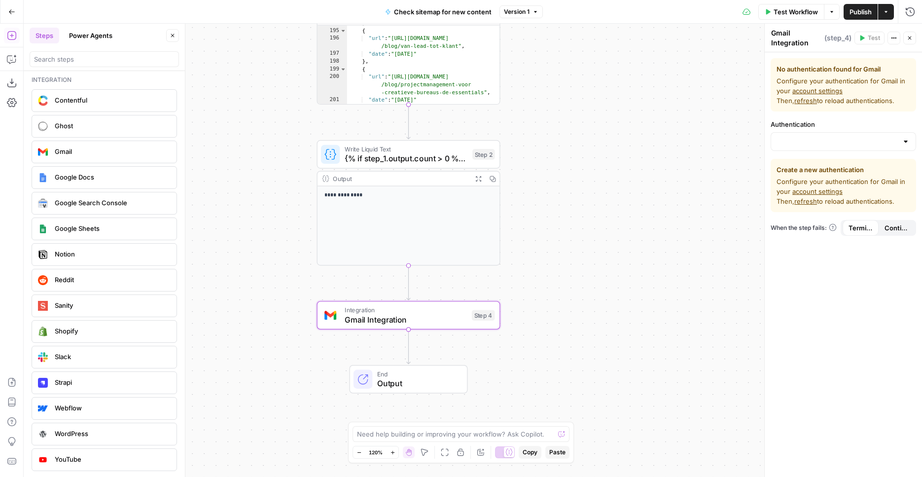
click at [808, 101] on span "refresh" at bounding box center [805, 101] width 23 height 8
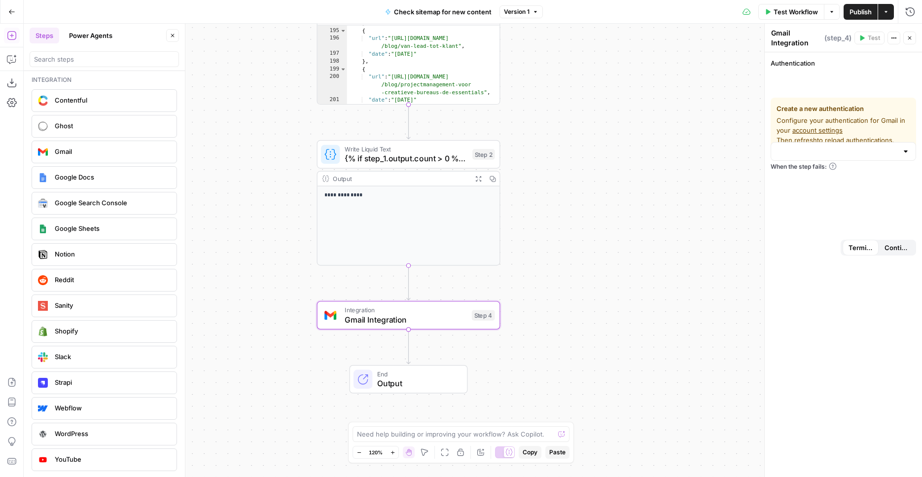
click at [810, 145] on div at bounding box center [842, 151] width 145 height 19
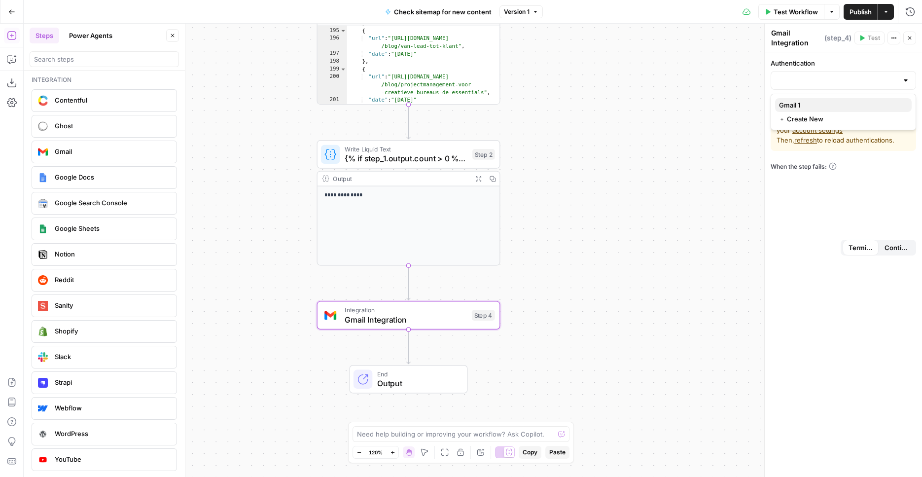
click at [820, 107] on span "Gmail 1" at bounding box center [841, 105] width 125 height 10
type input "Gmail 1"
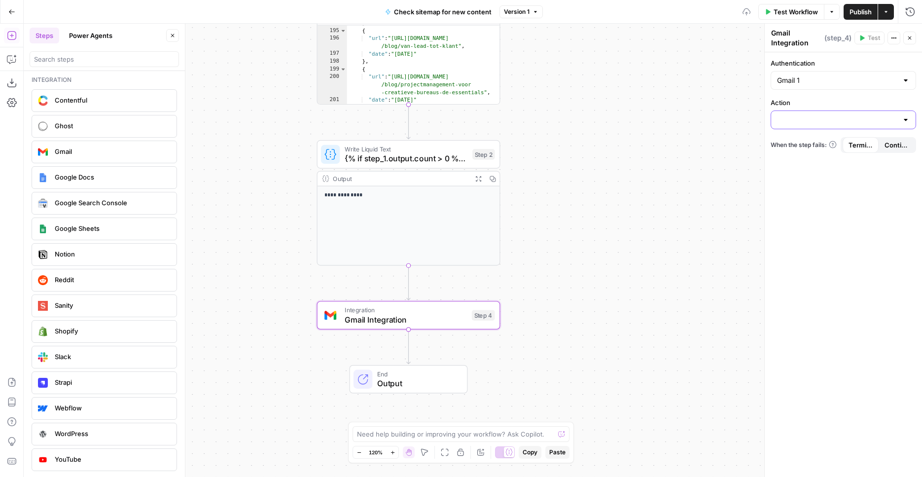
click at [814, 120] on input "Action" at bounding box center [837, 120] width 121 height 10
click at [807, 147] on span "Send email" at bounding box center [841, 145] width 125 height 10
type input "Send email"
click at [808, 156] on p at bounding box center [843, 159] width 133 height 10
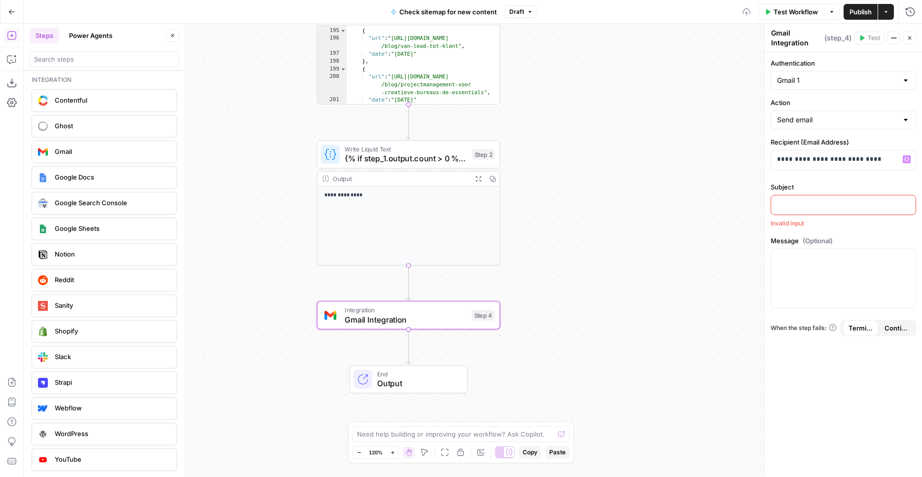
click at [804, 209] on div at bounding box center [843, 204] width 144 height 19
click at [821, 264] on div at bounding box center [843, 269] width 144 height 59
click at [552, 175] on div "Workflow Set Inputs Inputs Run Code · Python Fetch and Parse Sitemap Step 1 Out…" at bounding box center [473, 250] width 898 height 453
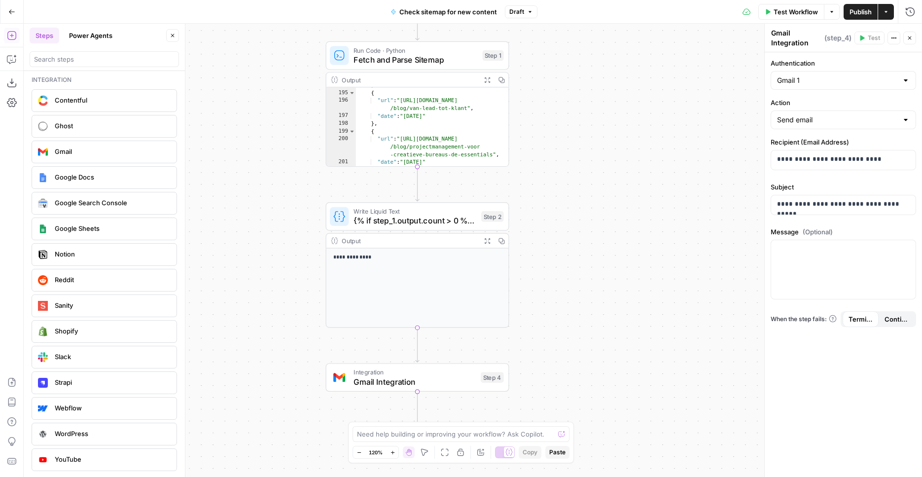
drag, startPoint x: 554, startPoint y: 131, endPoint x: 559, endPoint y: 191, distance: 60.4
click at [560, 192] on div "Workflow Set Inputs Inputs Run Code · Python Fetch and Parse Sitemap Step 1 Out…" at bounding box center [473, 250] width 898 height 453
click at [410, 216] on span "{% if step_1.output.count > 0 %} :newspaper: *New Blog Posts from the Last Week…" at bounding box center [412, 219] width 123 height 12
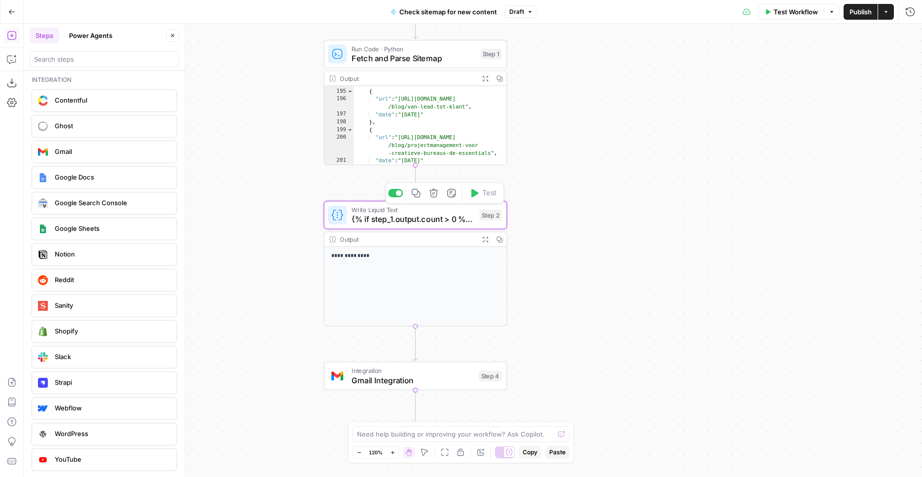
type textarea "{% if step_1.output.count > 0 %} :newspaper: *New Blog Posts from the Last Week…"
click at [815, 94] on div "**********" at bounding box center [843, 269] width 144 height 354
click at [815, 95] on div "**********" at bounding box center [843, 269] width 144 height 354
click at [827, 187] on div "**********" at bounding box center [843, 269] width 144 height 354
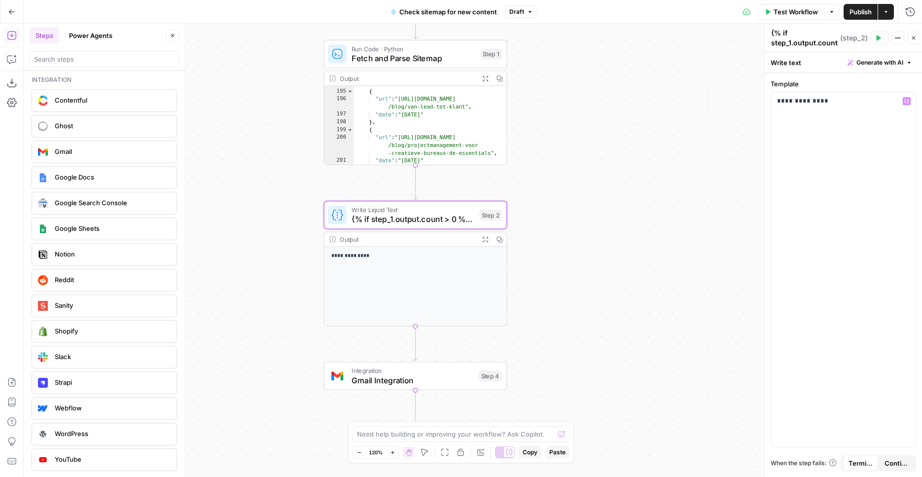
click at [800, 35] on textarea "{% if step_1.output.count > 0 %} :newspaper: *New Blog Posts from the Last Week…" at bounding box center [804, 141] width 67 height 227
click at [774, 119] on div "**********" at bounding box center [843, 269] width 144 height 354
click at [810, 112] on div "**********" at bounding box center [843, 269] width 144 height 354
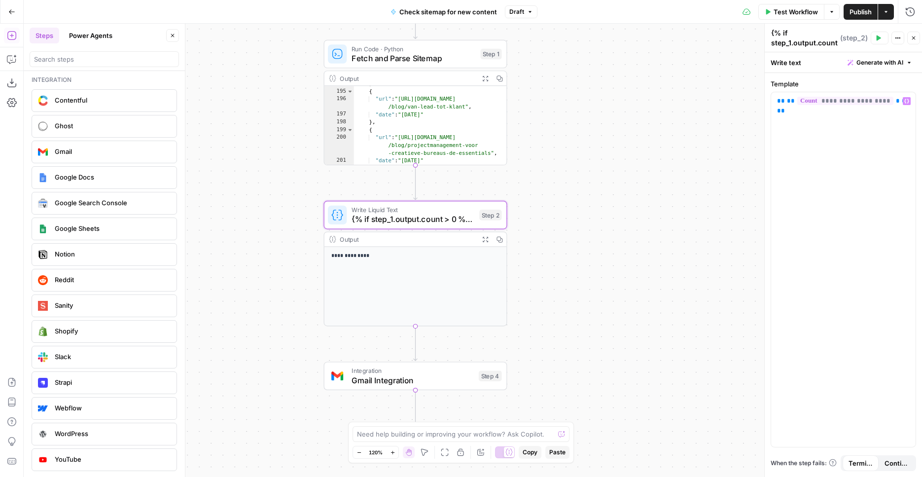
click at [801, 34] on textarea "{% if step_1.output.count > 0 %} :newspaper: *New Blog Posts from the Last Week…" at bounding box center [804, 141] width 67 height 227
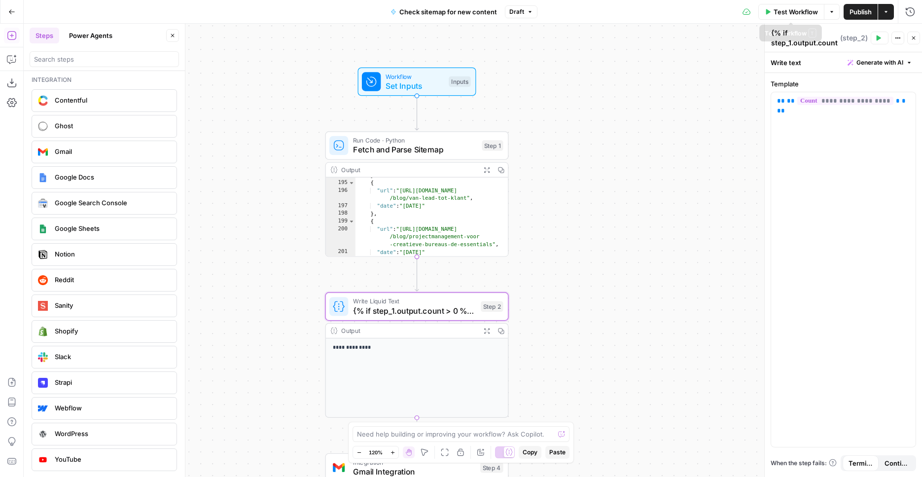
click at [814, 13] on span "Test Workflow" at bounding box center [795, 12] width 44 height 10
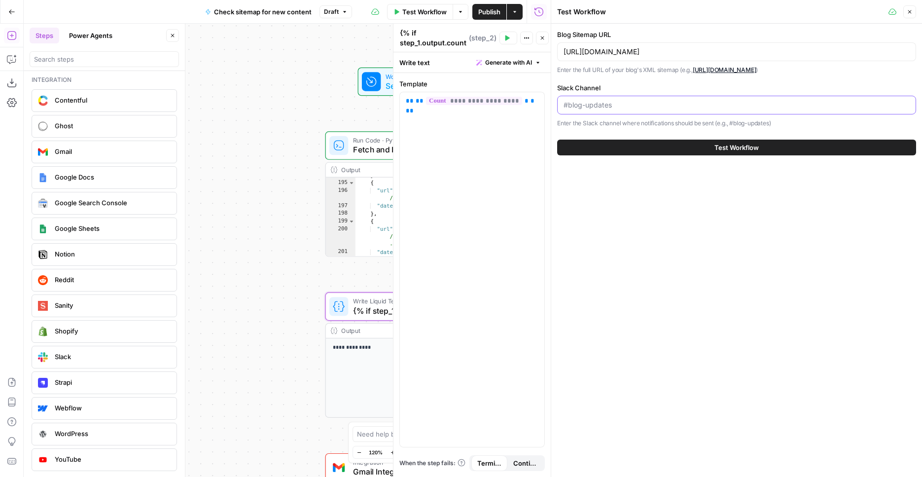
click at [620, 103] on input "Slack Channel" at bounding box center [736, 105] width 346 height 10
type input "#blog"
click at [626, 80] on div "Blog Sitemap URL https://www.teamleader.eu/nl-be/sitemaps-1-section-blog-8-site…" at bounding box center [736, 79] width 359 height 98
click at [667, 147] on button "Test Workflow" at bounding box center [736, 148] width 359 height 16
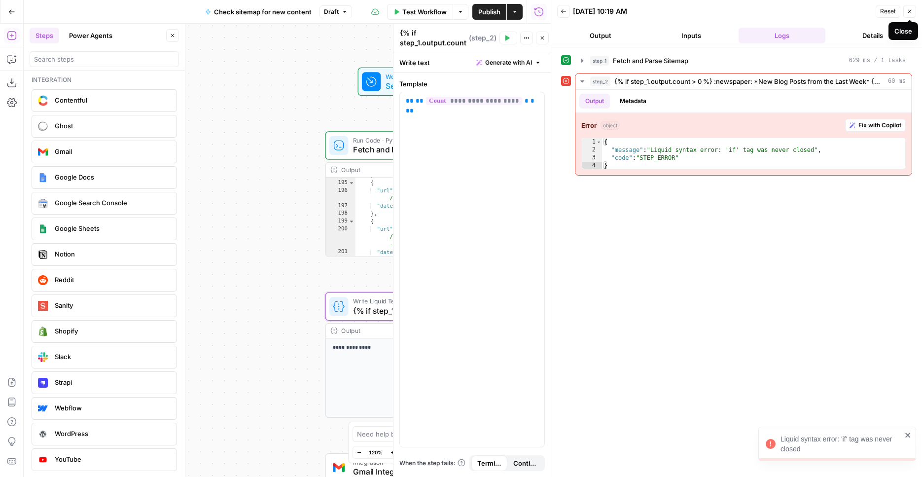
click at [911, 11] on icon "button" at bounding box center [910, 11] width 6 height 6
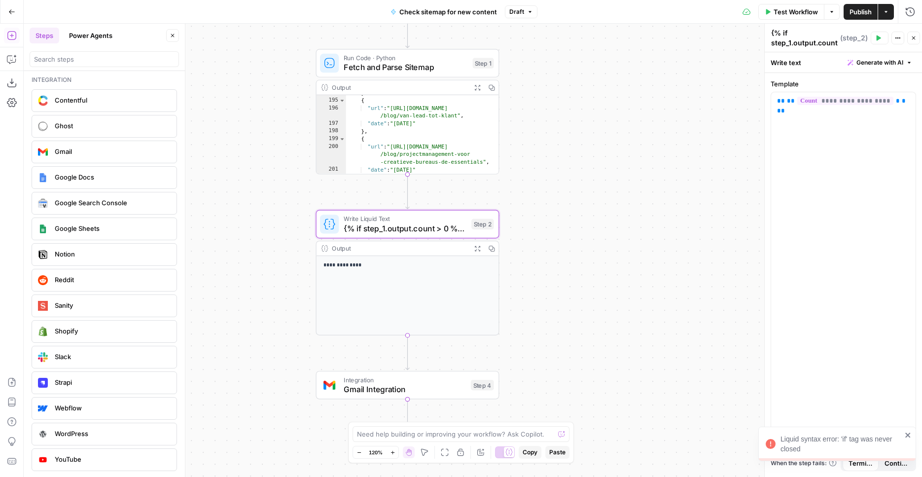
click at [796, 13] on span "Test Workflow" at bounding box center [795, 12] width 44 height 10
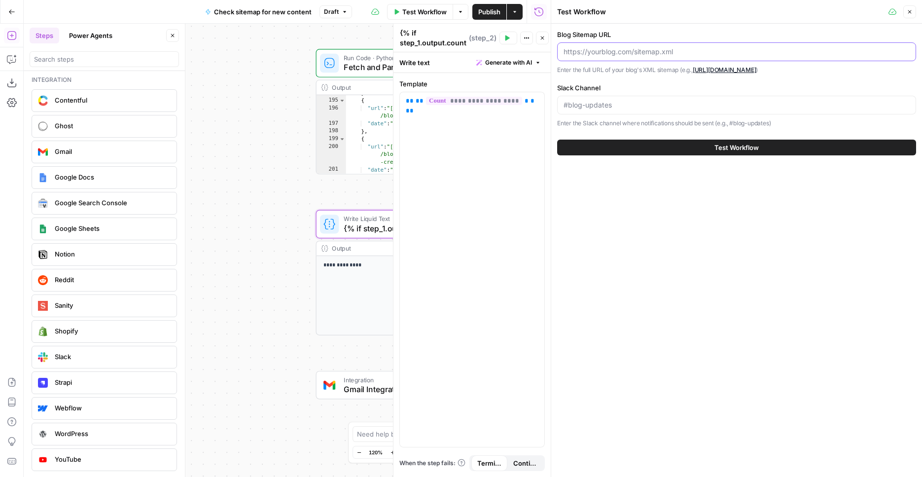
click at [694, 52] on input "Blog Sitemap URL" at bounding box center [736, 52] width 346 height 10
paste input "{% if step_1.output.count > 0 %}"
type input "{% if step_1.output.count > 0 %}"
click at [904, 9] on button "Close" at bounding box center [909, 11] width 13 height 13
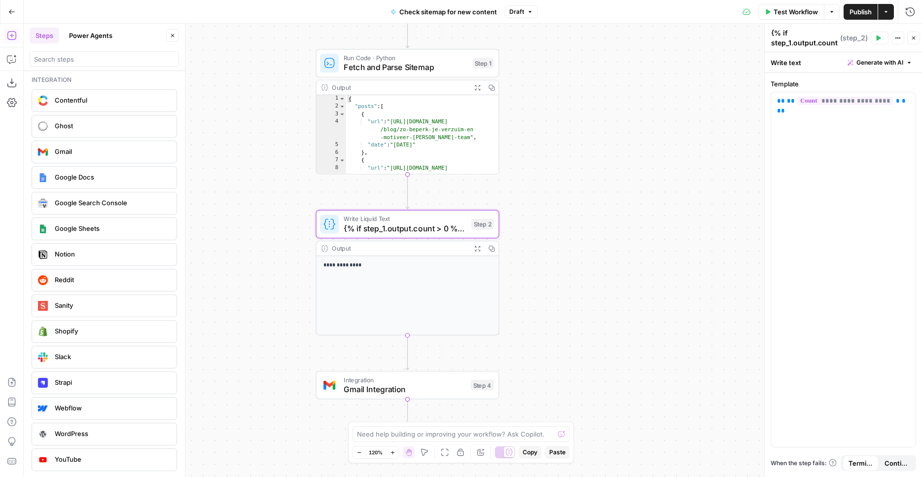
click at [593, 88] on div "**********" at bounding box center [473, 250] width 898 height 453
click at [390, 63] on span "Fetch and Parse Sitemap" at bounding box center [406, 67] width 124 height 12
type textarea "Fetch and Parse Sitemap"
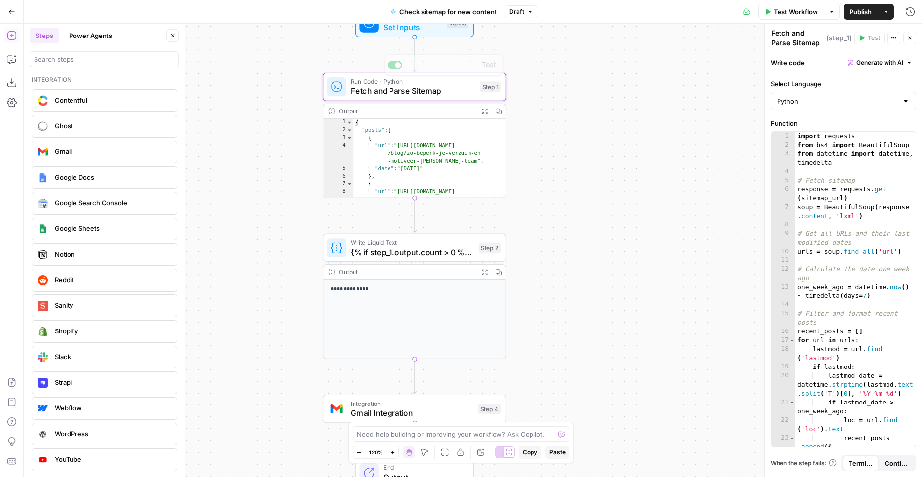
click at [425, 35] on div "Workflow Set Inputs Inputs Test Step" at bounding box center [414, 23] width 118 height 29
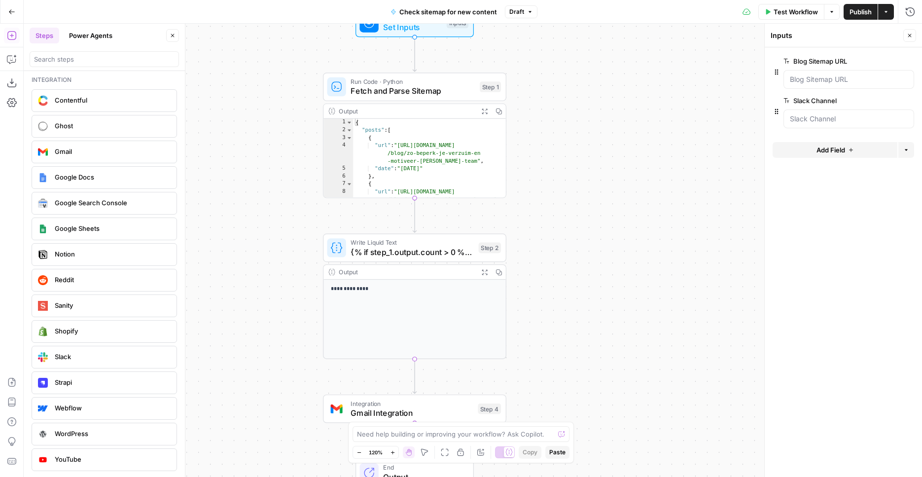
click at [804, 84] on div at bounding box center [848, 79] width 131 height 19
click at [600, 70] on div "**********" at bounding box center [473, 250] width 898 height 453
click at [423, 86] on span "Fetch and Parse Sitemap" at bounding box center [412, 91] width 124 height 12
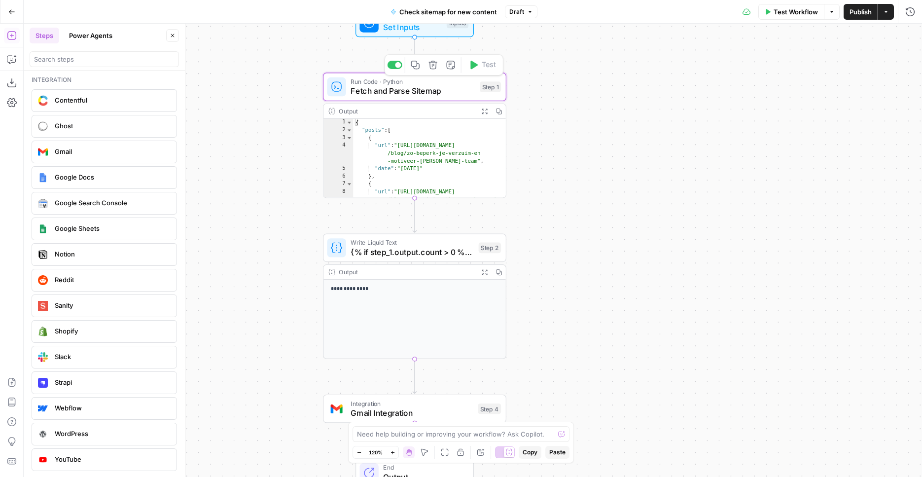
type textarea "Fetch and Parse Sitemap"
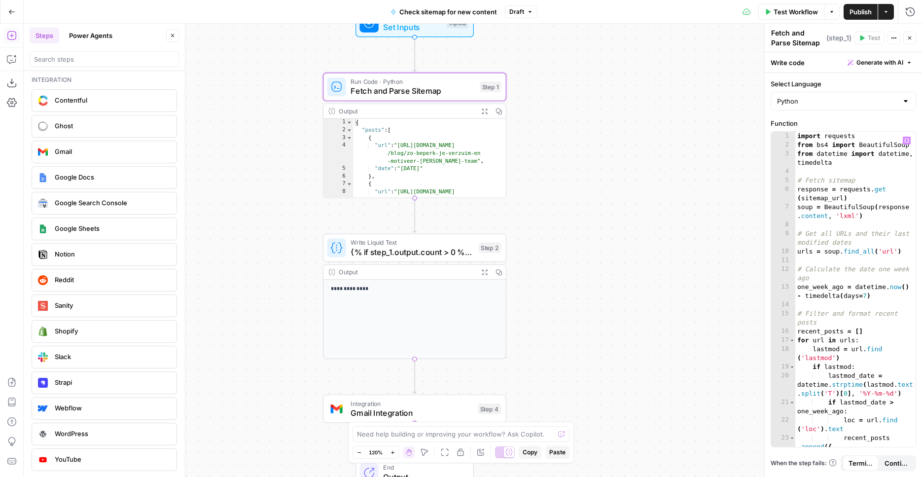
type textarea "**********"
click at [856, 211] on div "import requests from bs4 import BeautifulSoup from datetime import datetime , t…" at bounding box center [855, 298] width 120 height 333
click at [444, 32] on div "Workflow Set Inputs Inputs Test Step" at bounding box center [413, 23] width 109 height 20
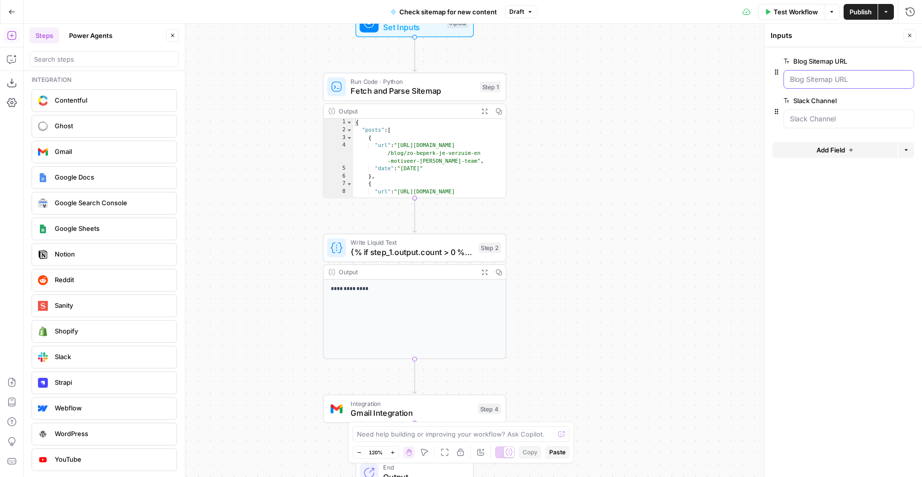
click at [807, 76] on URL "Blog Sitemap URL" at bounding box center [849, 79] width 118 height 10
click at [872, 62] on span "edit field" at bounding box center [877, 61] width 22 height 8
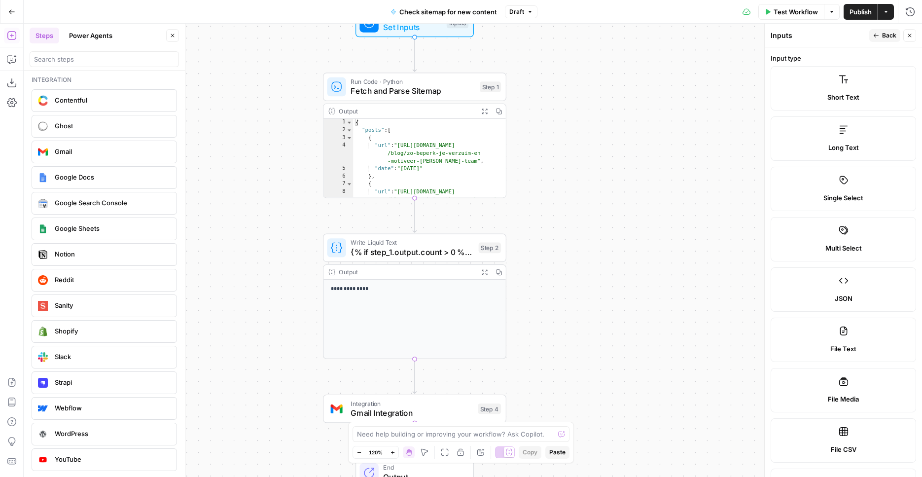
click at [847, 86] on label "Short Text" at bounding box center [842, 88] width 145 height 44
click at [890, 36] on span "Back" at bounding box center [889, 35] width 14 height 9
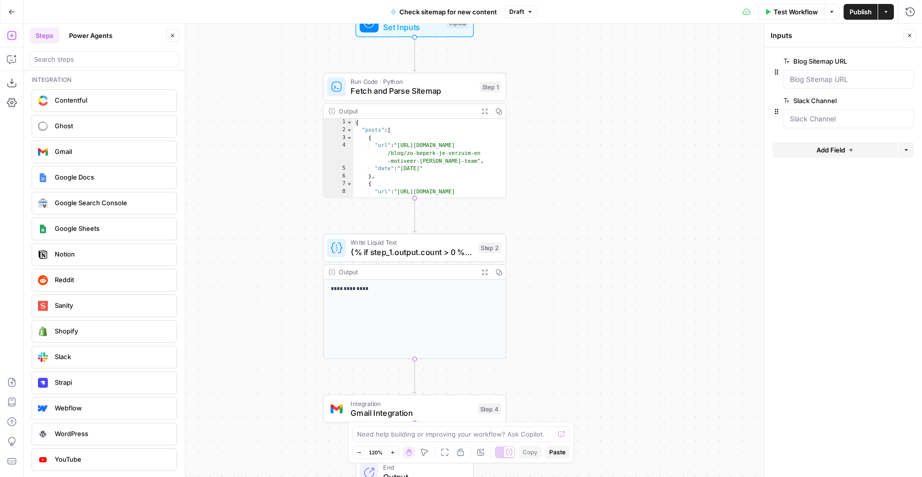
click at [873, 56] on button "edit field" at bounding box center [881, 61] width 38 height 12
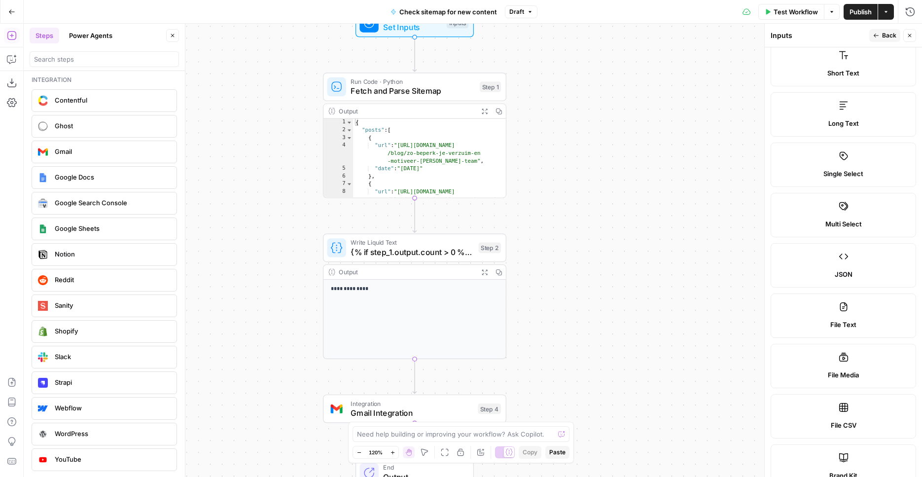
scroll to position [491, 0]
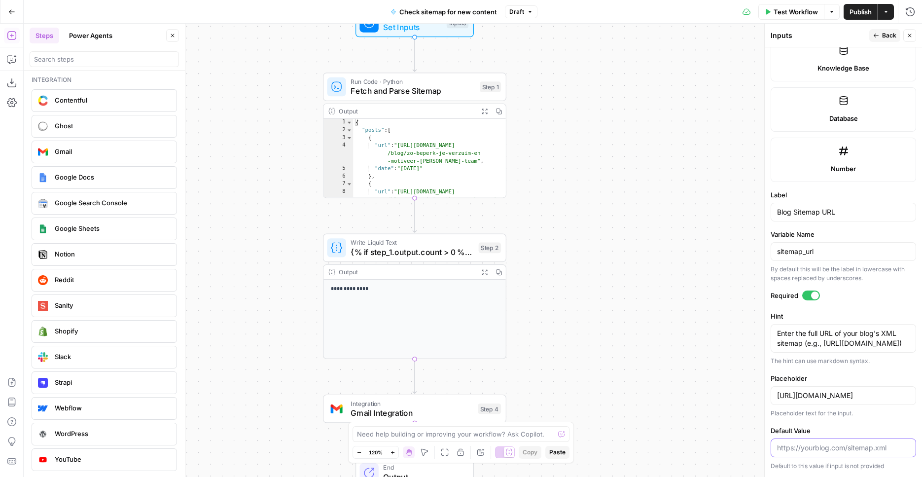
click at [830, 445] on input "Default Value" at bounding box center [843, 448] width 133 height 10
paste input "https://www.teamleader.eu/nl-be/sitemaps-1-section-blog-8-sitemap.xml"
type input "https://www.teamleader.eu/nl-be/sitemaps-1-section-blog-8-sitemap.xml"
click at [823, 397] on input "https://yourblog.com/sitemap.xml" at bounding box center [843, 395] width 133 height 10
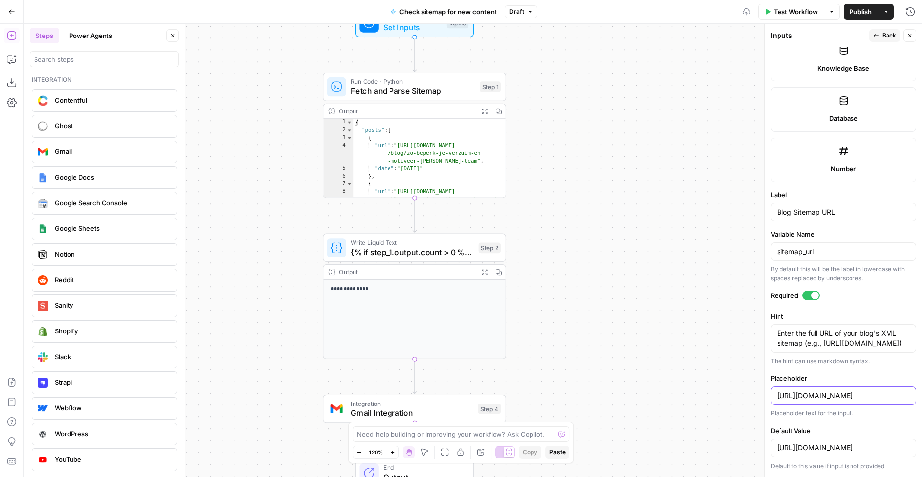
click at [823, 397] on input "https://yourblog.com/sitemap.xml" at bounding box center [843, 395] width 133 height 10
paste input "www.teamleader.eu/nl-be/sitemaps-1-section-blog-8-"
type input "https://www.teamleader.eu/nl-be/sitemaps-1-section-blog-8-sitemap.xml"
click at [880, 35] on button "Back" at bounding box center [884, 35] width 31 height 13
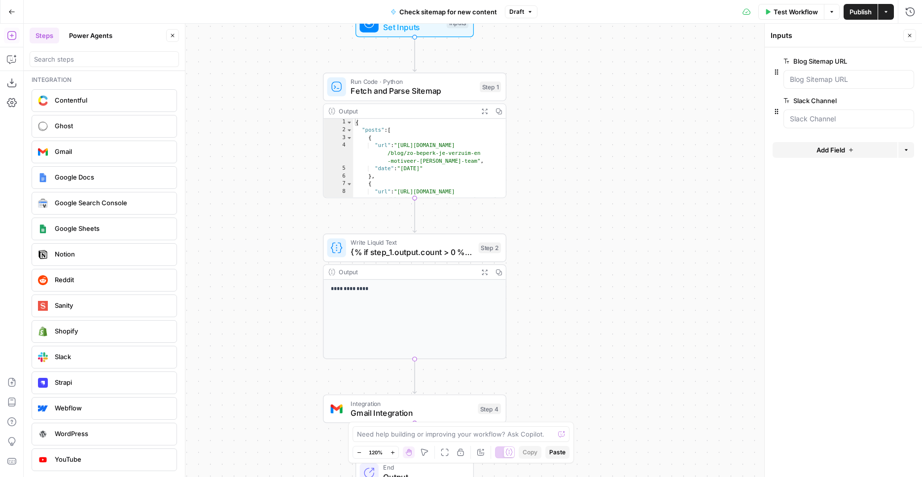
click at [907, 99] on icon "button" at bounding box center [908, 100] width 5 height 5
click at [860, 11] on span "Publish" at bounding box center [860, 12] width 22 height 10
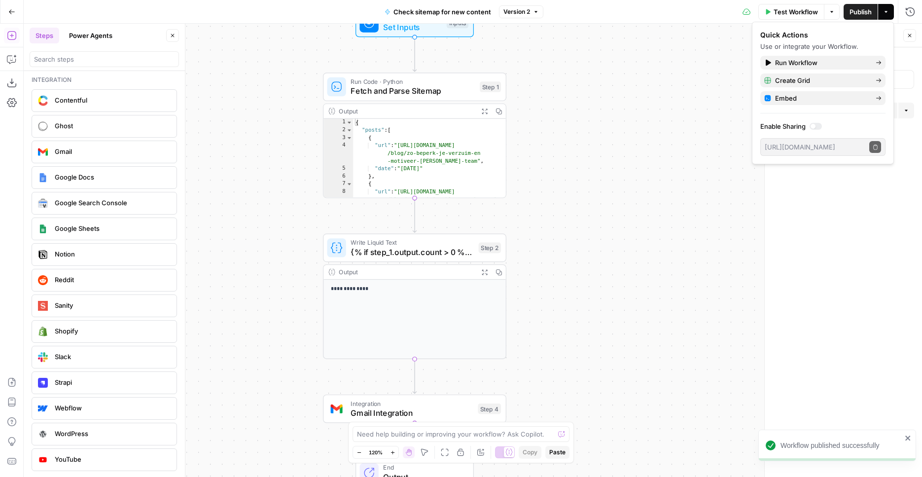
click at [655, 87] on div "**********" at bounding box center [473, 250] width 898 height 453
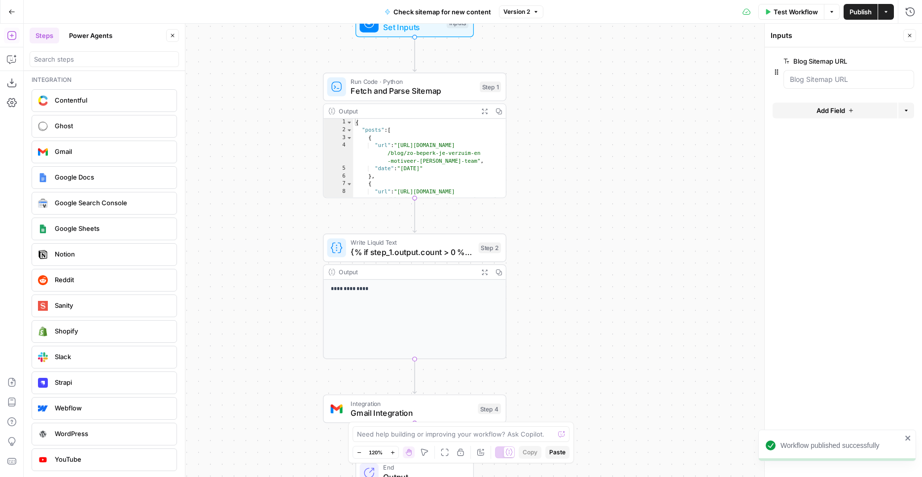
click at [785, 12] on span "Test Workflow" at bounding box center [795, 12] width 44 height 10
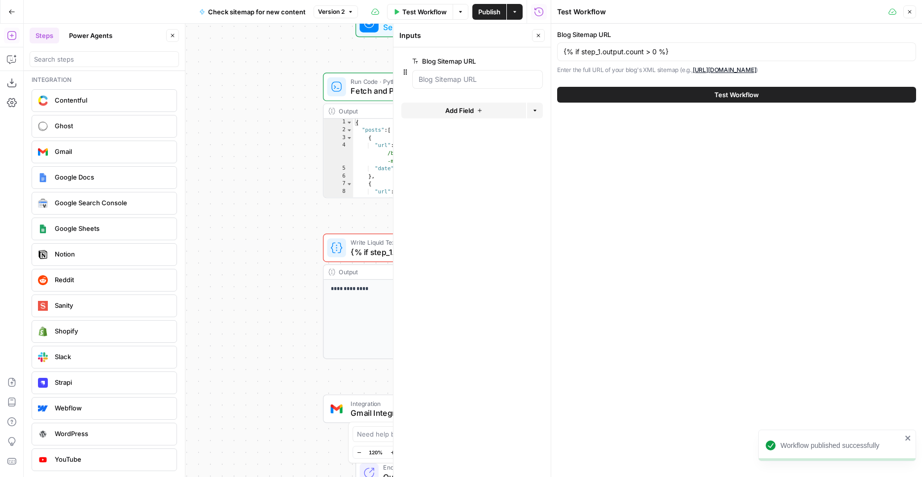
click at [704, 46] on div "{% if step_1.output.count > 0 %}" at bounding box center [736, 51] width 359 height 19
paste input "https://www.teamleader.eu/nl-be/sitemaps-1-section-blog-8-sitemap.xml"
paste input "text"
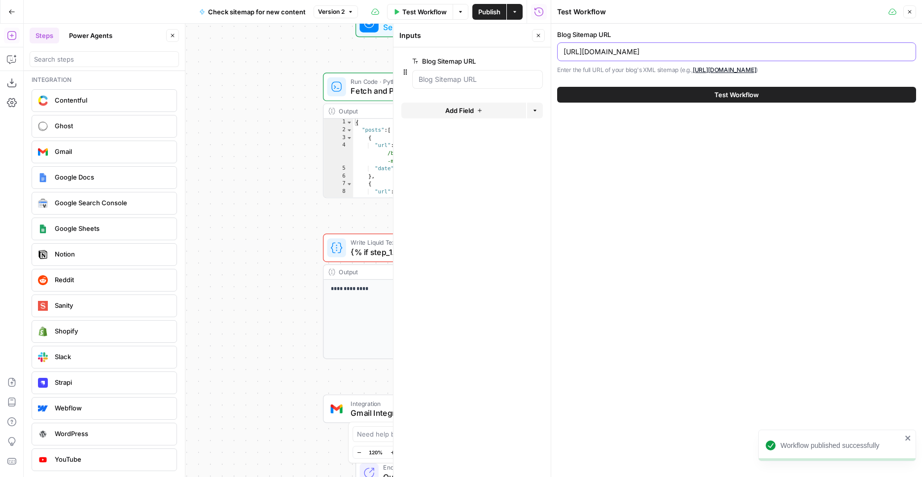
type input "https://www.teamleader.eu/nl-be/sitemaps-1-section-blog-8-sitemap.xml"
click at [712, 93] on button "Test Workflow" at bounding box center [736, 95] width 359 height 16
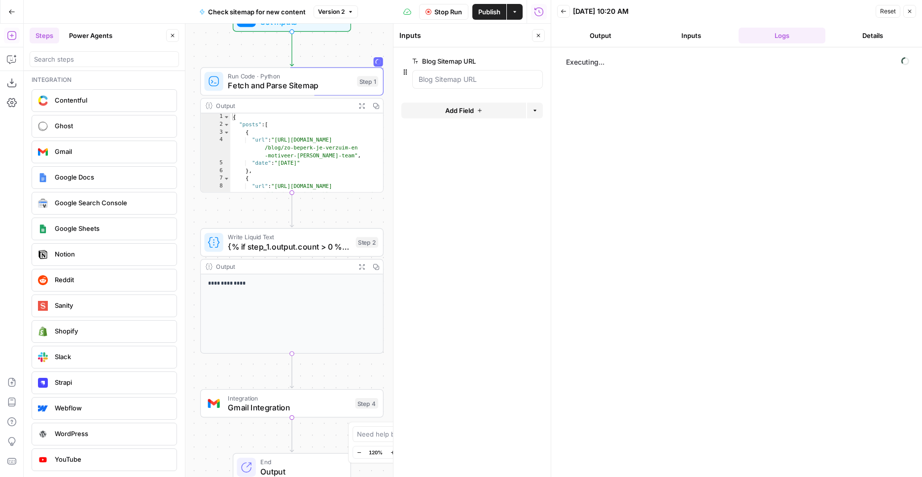
drag, startPoint x: 297, startPoint y: 88, endPoint x: 175, endPoint y: 82, distance: 121.9
click at [175, 82] on div "**********" at bounding box center [287, 250] width 527 height 453
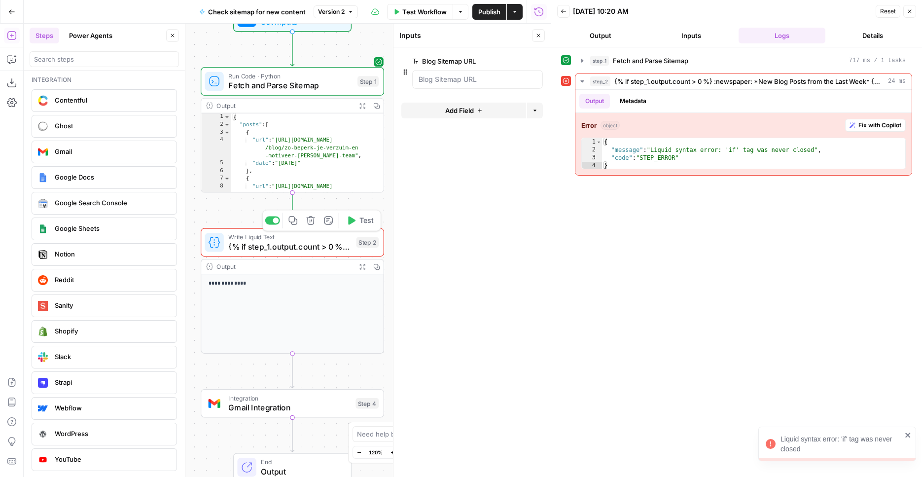
click at [331, 236] on span "Write Liquid Text" at bounding box center [289, 236] width 123 height 9
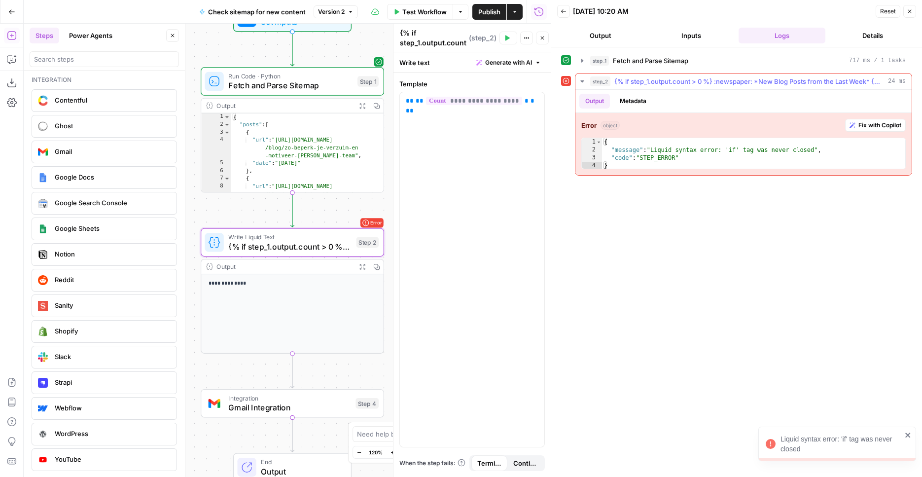
click at [862, 123] on span "Fix with Copilot" at bounding box center [879, 125] width 43 height 9
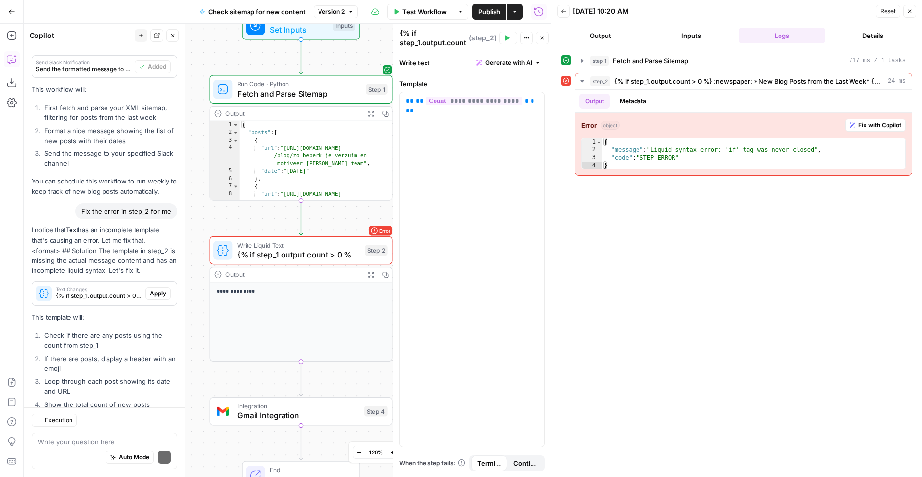
scroll to position [619, 0]
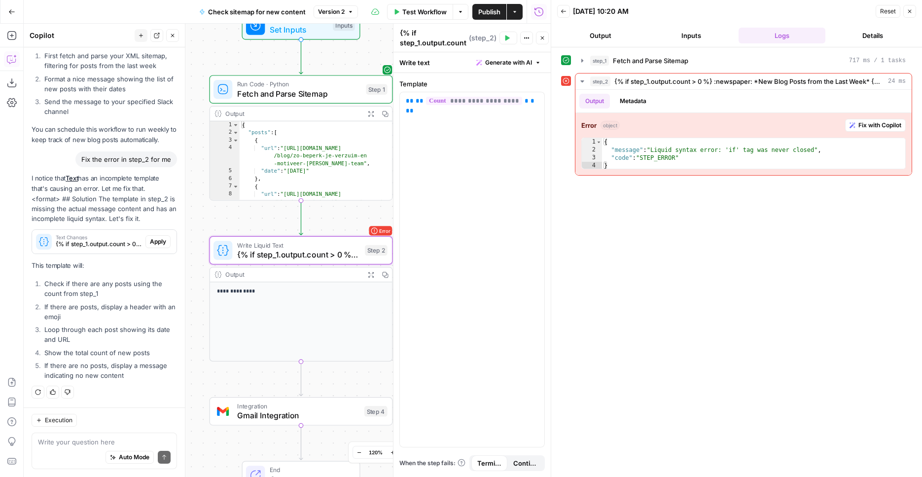
click at [160, 241] on span "Apply" at bounding box center [158, 241] width 16 height 9
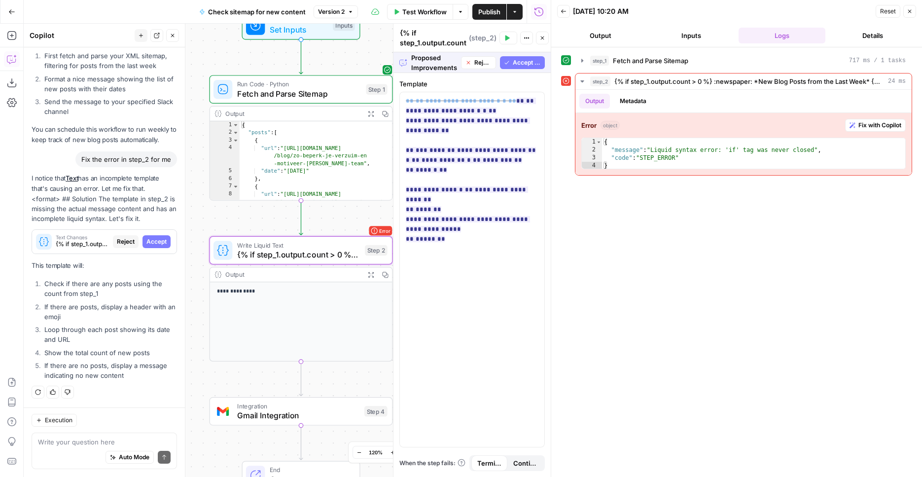
click at [160, 241] on span "Accept" at bounding box center [156, 241] width 20 height 9
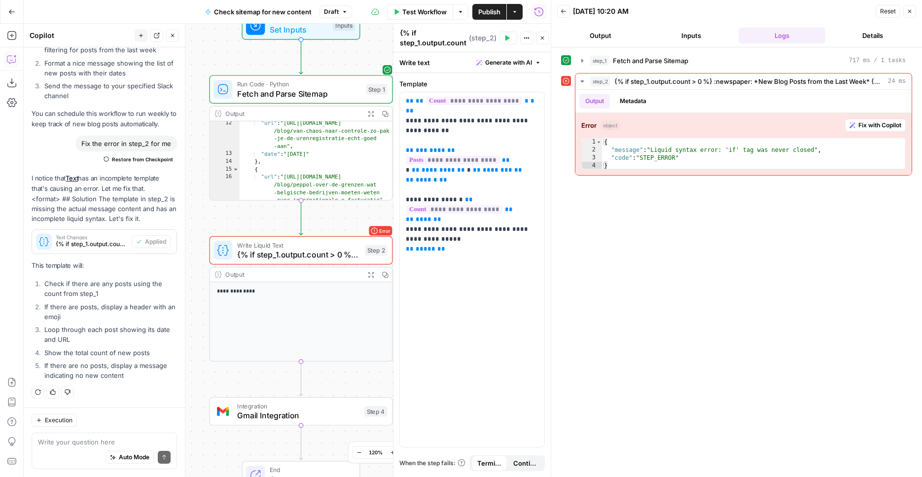
scroll to position [101, 0]
click at [370, 231] on span "Test" at bounding box center [375, 228] width 14 height 11
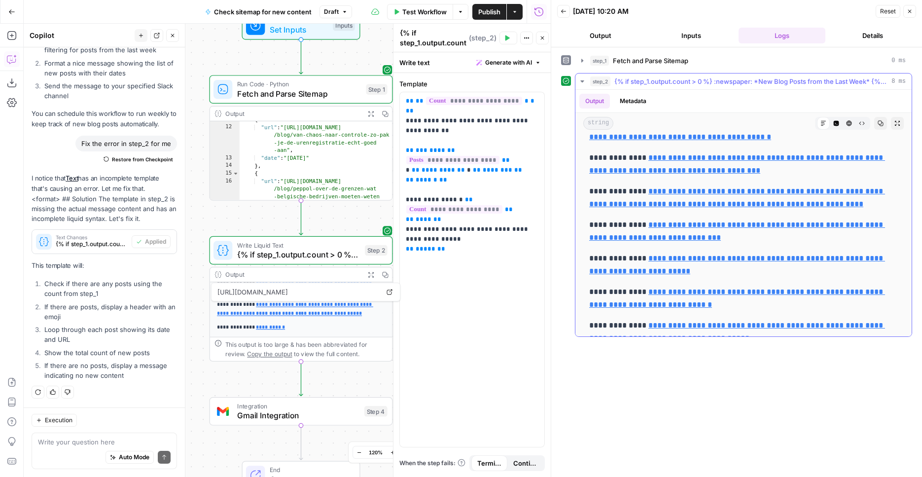
scroll to position [0, 0]
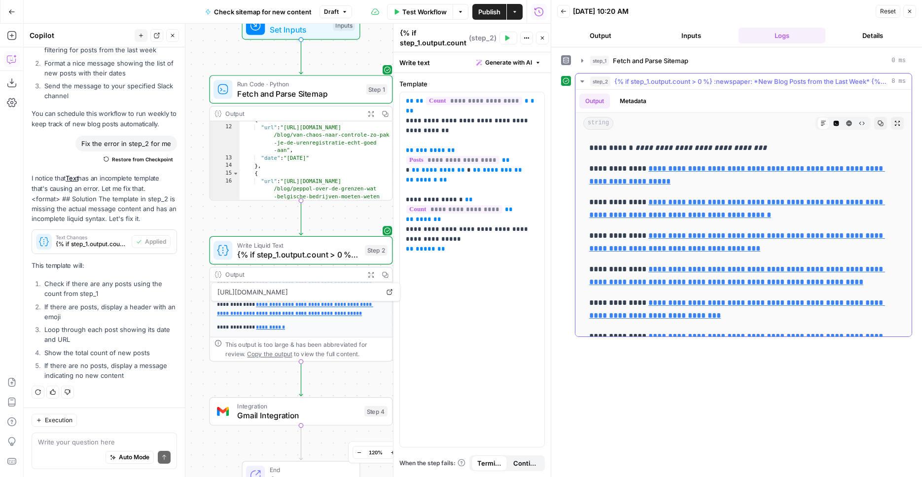
click at [777, 149] on p "**********" at bounding box center [743, 147] width 309 height 13
click at [838, 123] on icon "button" at bounding box center [836, 123] width 5 height 5
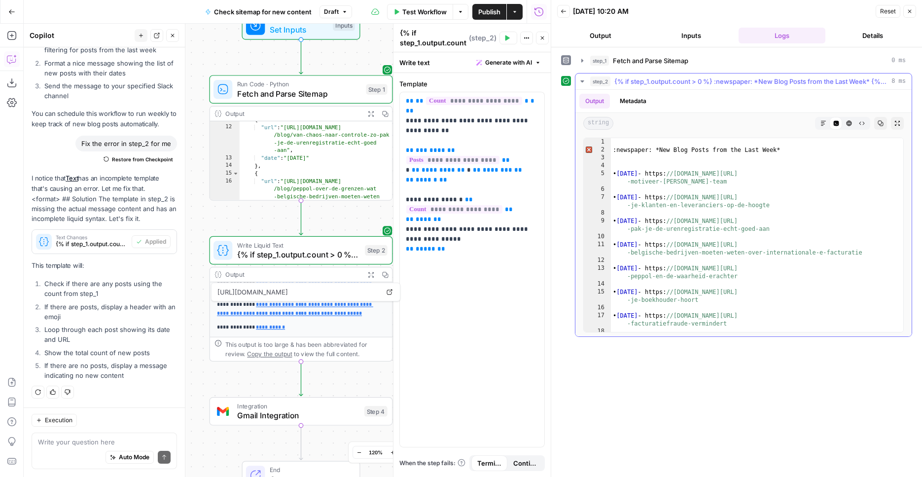
click at [849, 123] on icon "button" at bounding box center [849, 123] width 6 height 6
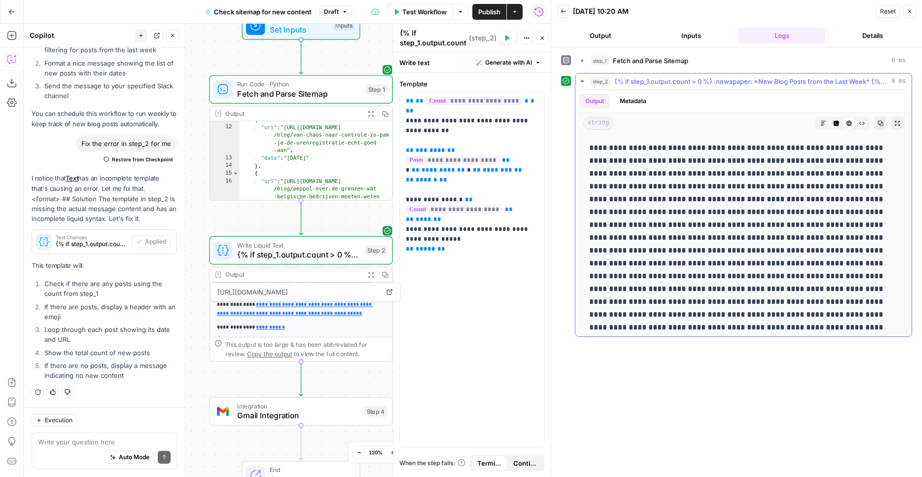
click at [834, 126] on button "Code Editor" at bounding box center [836, 123] width 13 height 13
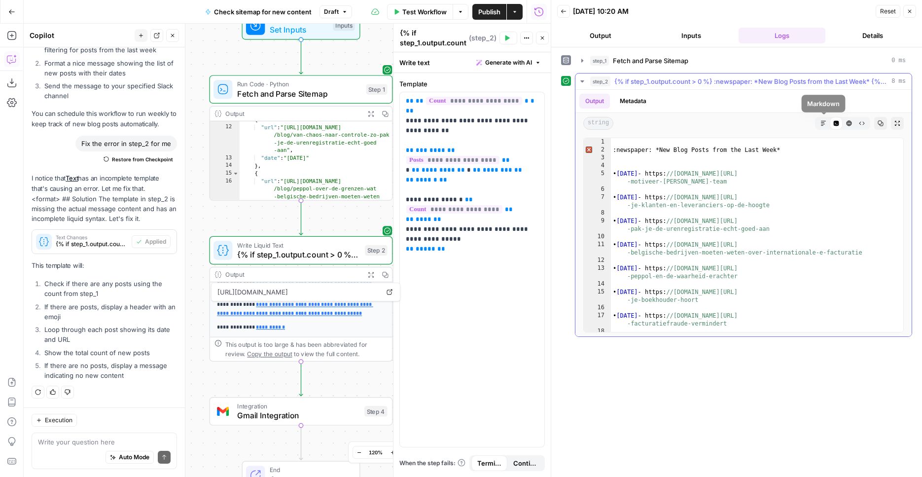
click at [822, 125] on icon "button" at bounding box center [823, 123] width 6 height 6
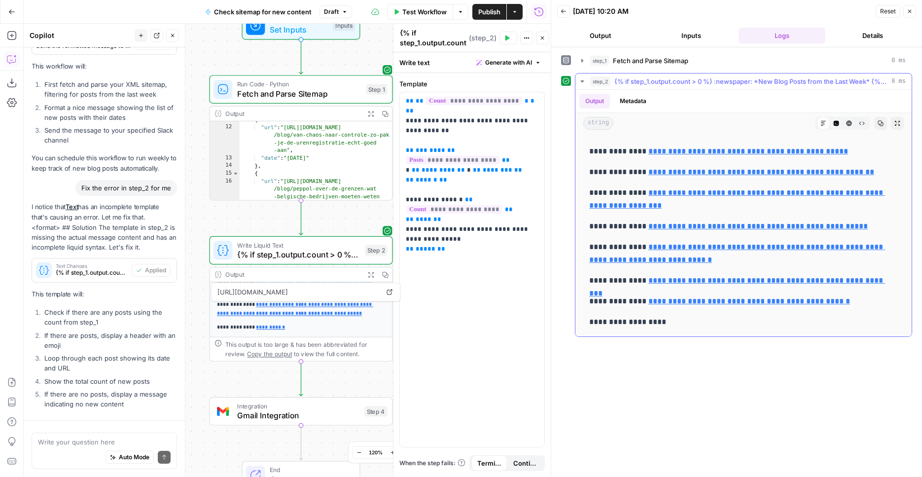
scroll to position [635, 0]
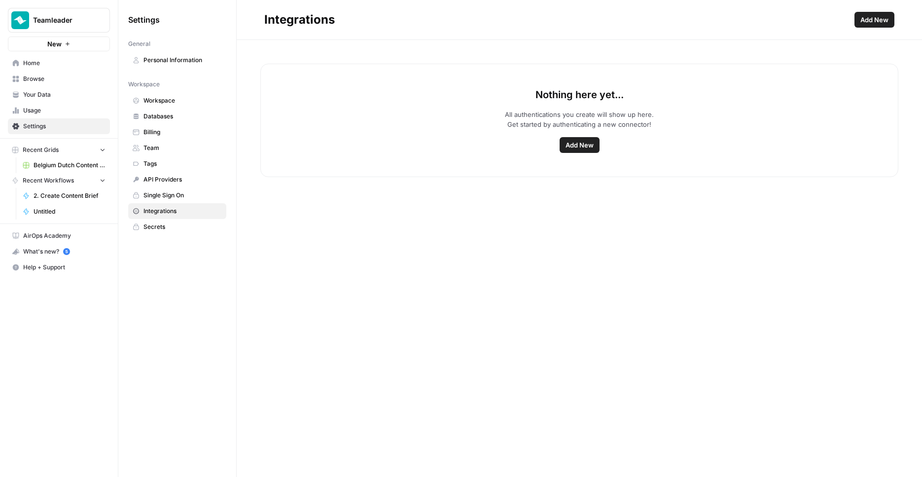
click at [576, 140] on span "Add New" at bounding box center [579, 145] width 28 height 10
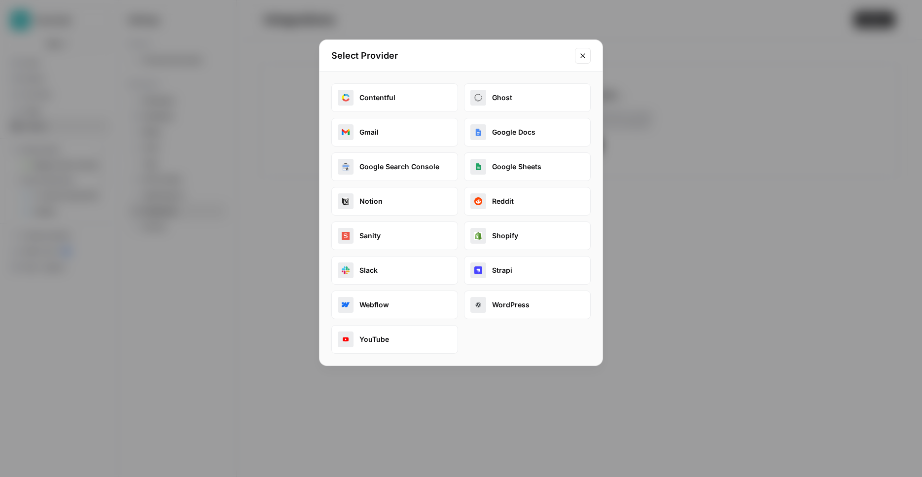
click at [410, 270] on button "Slack" at bounding box center [394, 270] width 127 height 29
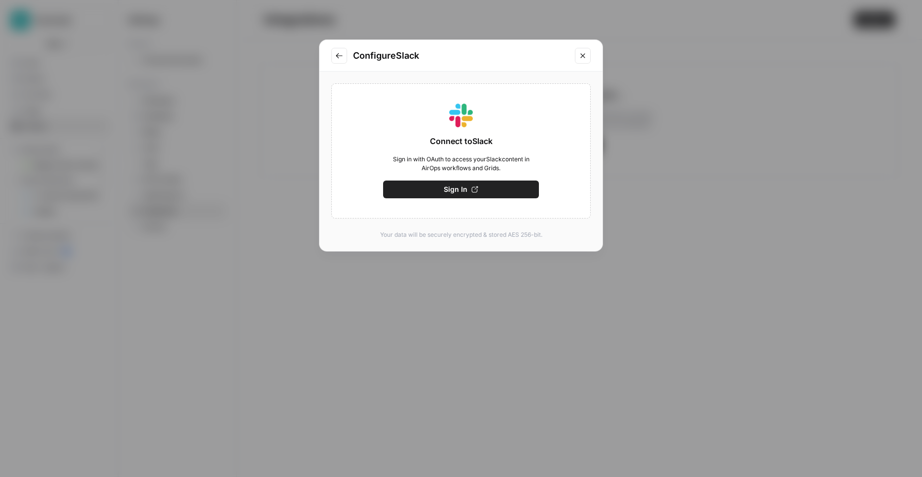
click at [433, 194] on button "Sign In" at bounding box center [461, 189] width 156 height 18
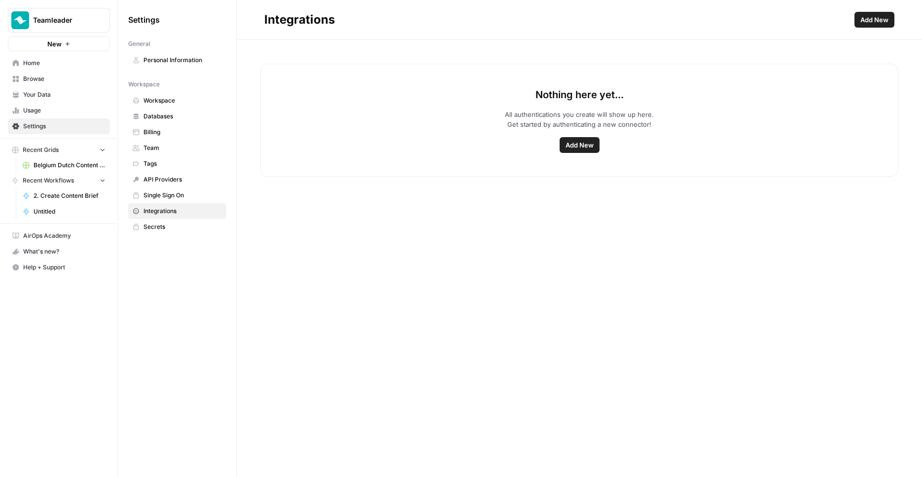
click at [584, 150] on button "Add New" at bounding box center [579, 145] width 40 height 16
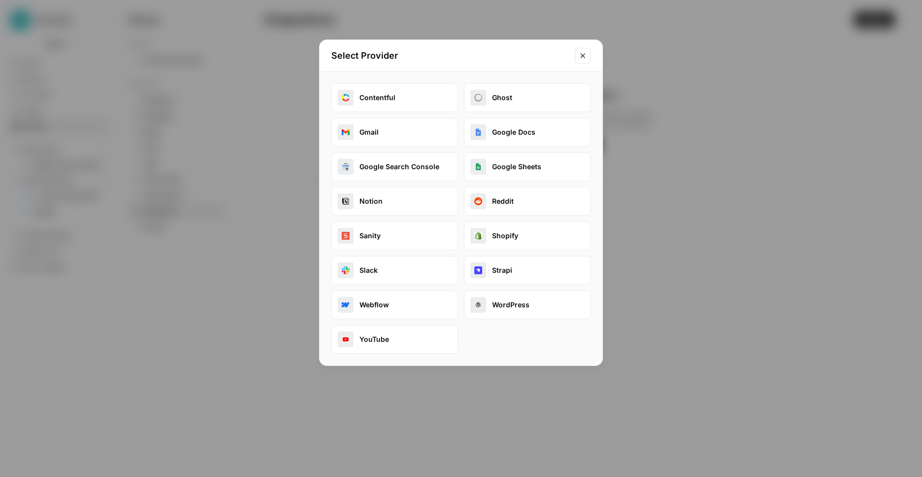
click at [419, 133] on button "Gmail" at bounding box center [394, 132] width 127 height 29
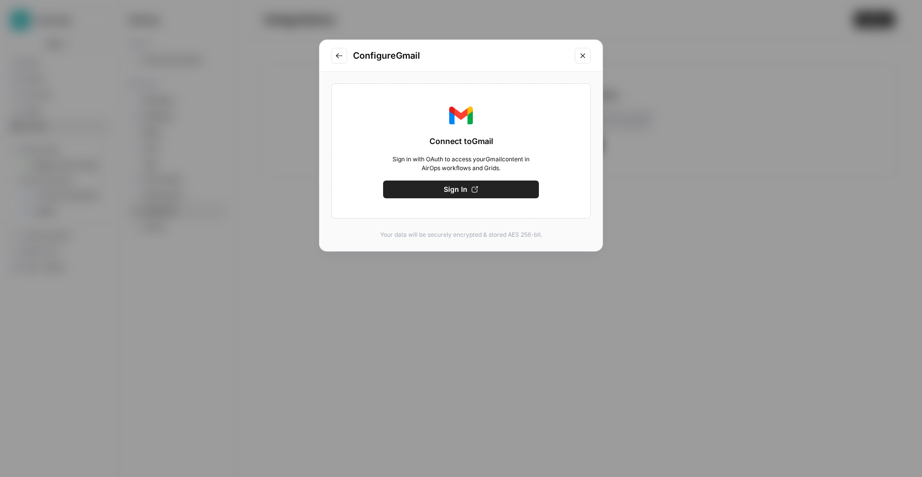
click at [449, 191] on span "Sign In" at bounding box center [456, 189] width 24 height 10
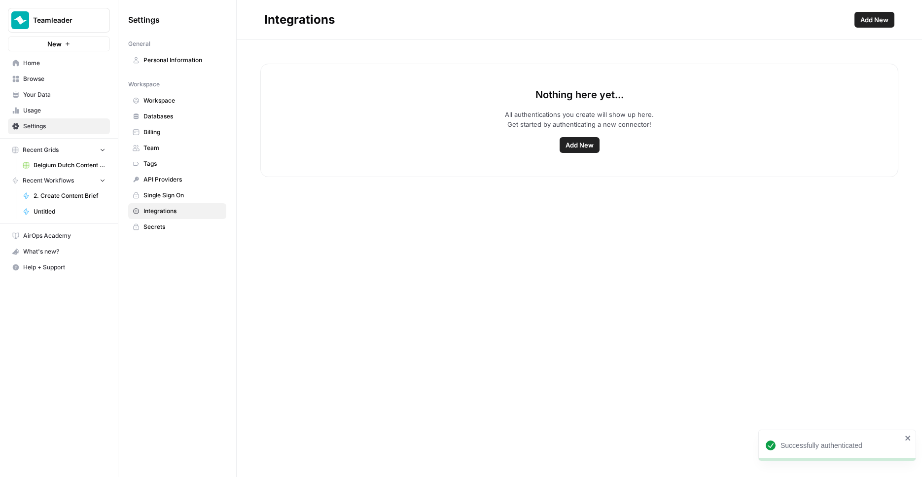
click at [193, 209] on span "Integrations" at bounding box center [182, 211] width 78 height 9
click at [192, 202] on link "Single Sign On" at bounding box center [177, 195] width 98 height 16
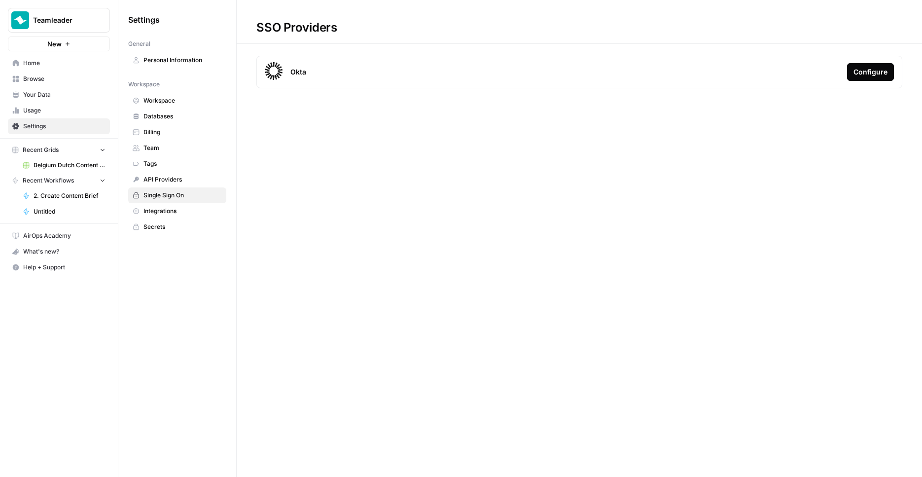
click at [192, 210] on span "Integrations" at bounding box center [182, 211] width 78 height 9
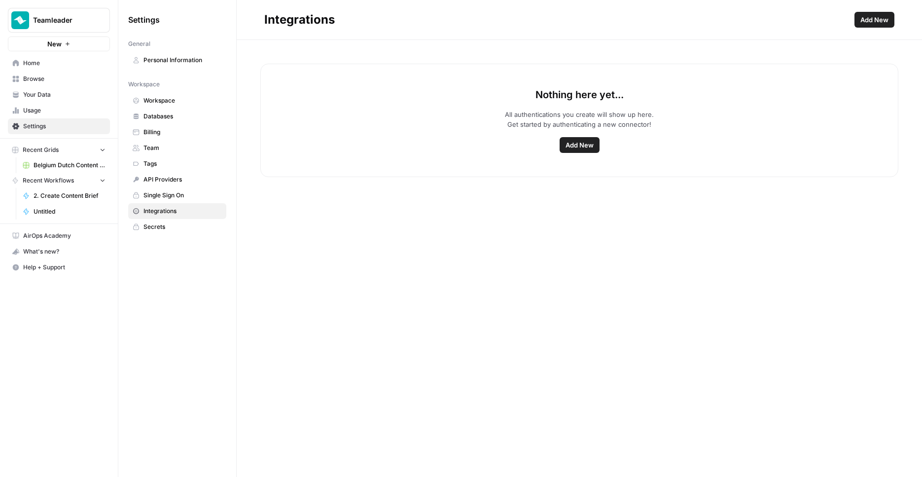
click at [591, 141] on span "Add New" at bounding box center [579, 145] width 28 height 10
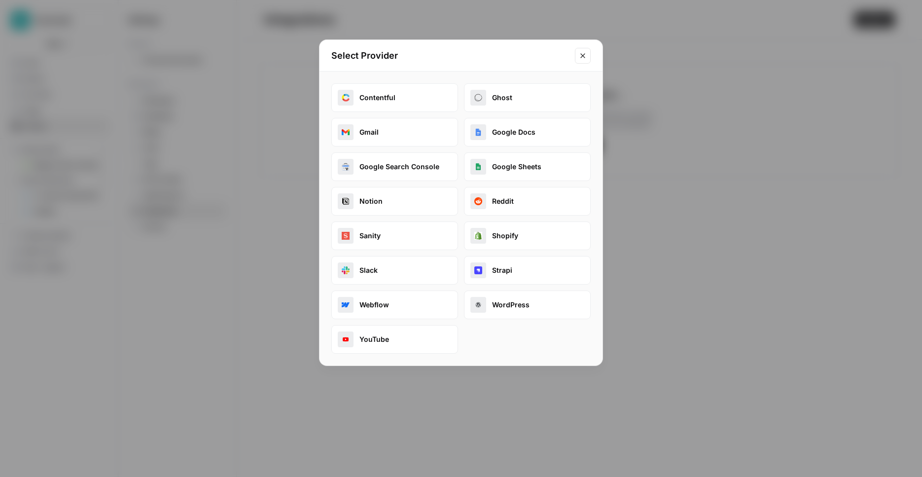
click at [391, 135] on button "Gmail" at bounding box center [394, 132] width 127 height 29
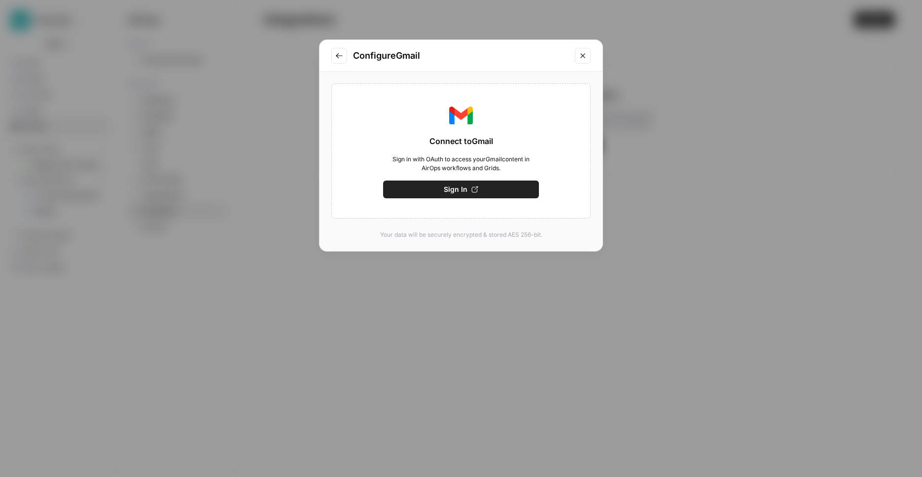
click at [448, 185] on span "Sign In" at bounding box center [456, 189] width 24 height 10
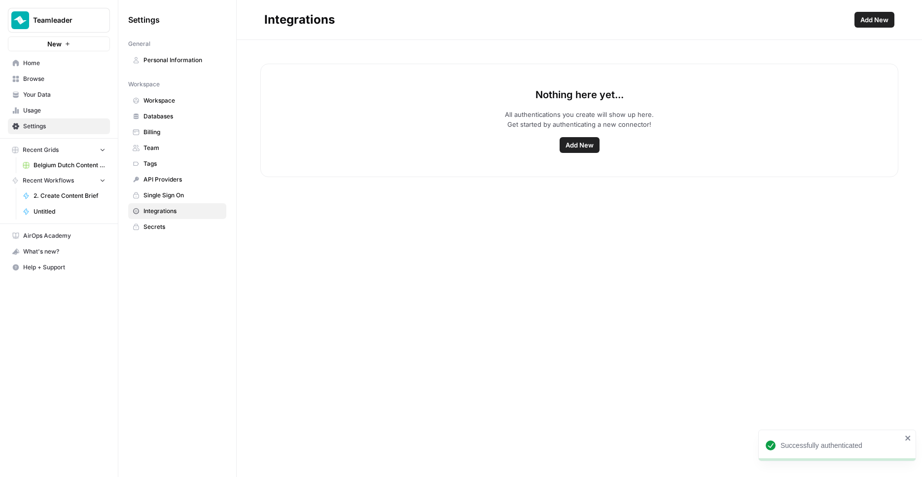
click at [397, 273] on div "Nothing here yet... All authentications you create will show up here. Get start…" at bounding box center [579, 258] width 685 height 437
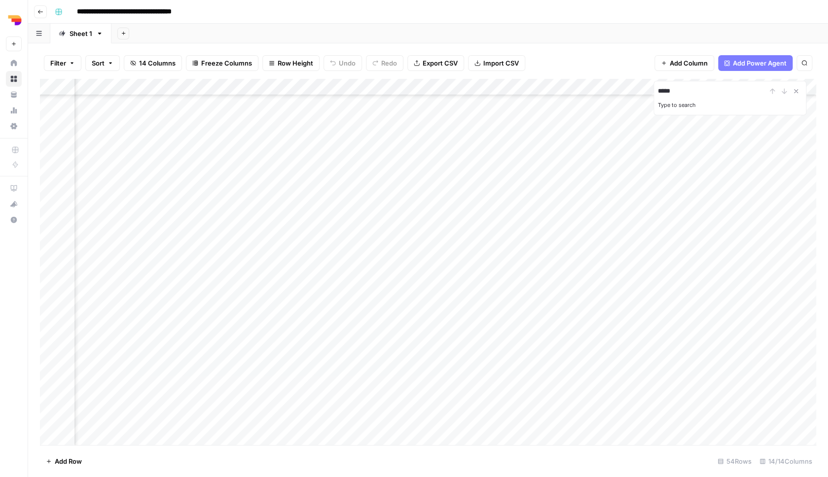
scroll to position [569, 667]
